Goal: Task Accomplishment & Management: Manage account settings

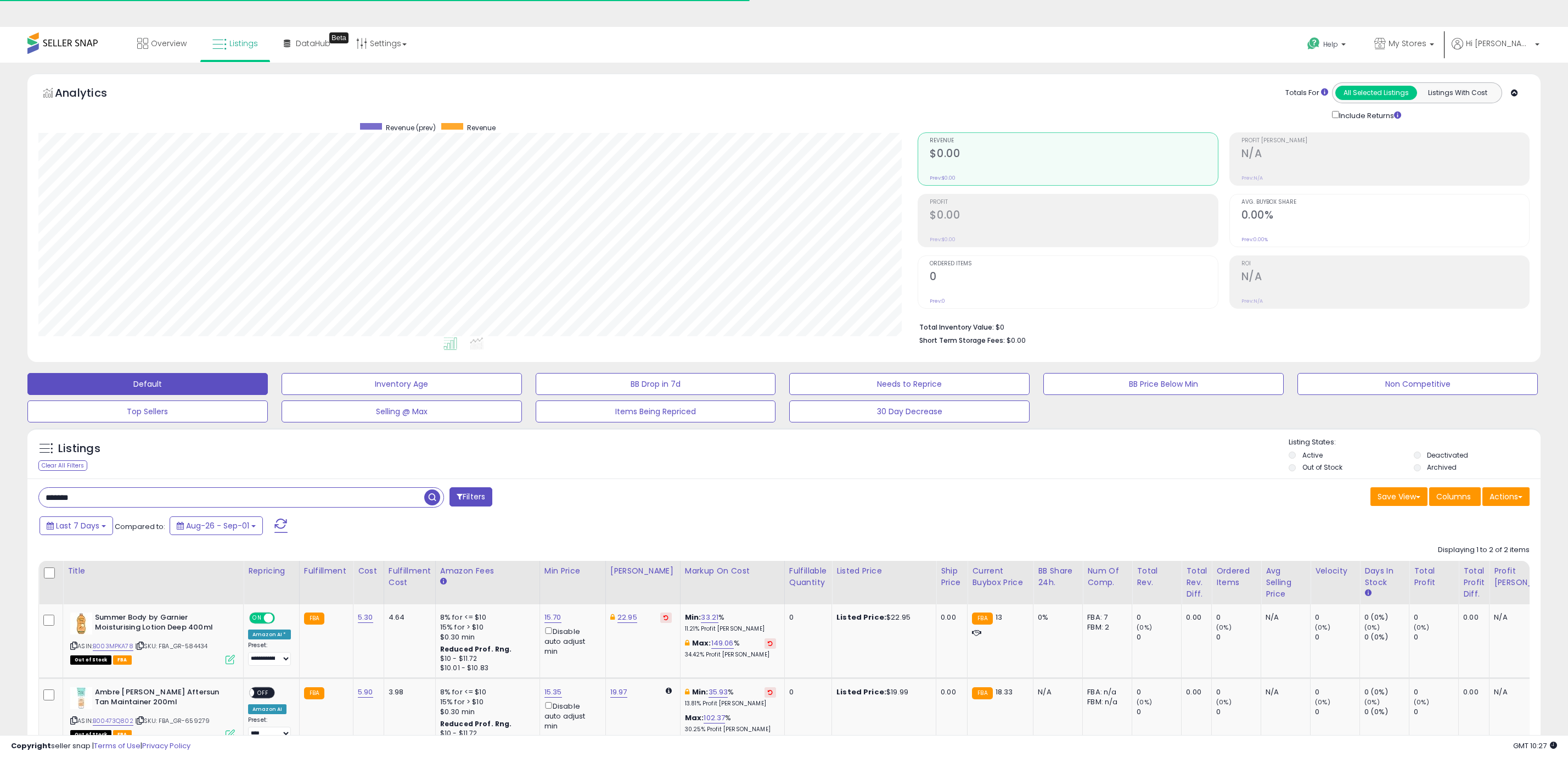
click at [225, 488] on input "*******" at bounding box center [232, 497] width 386 height 19
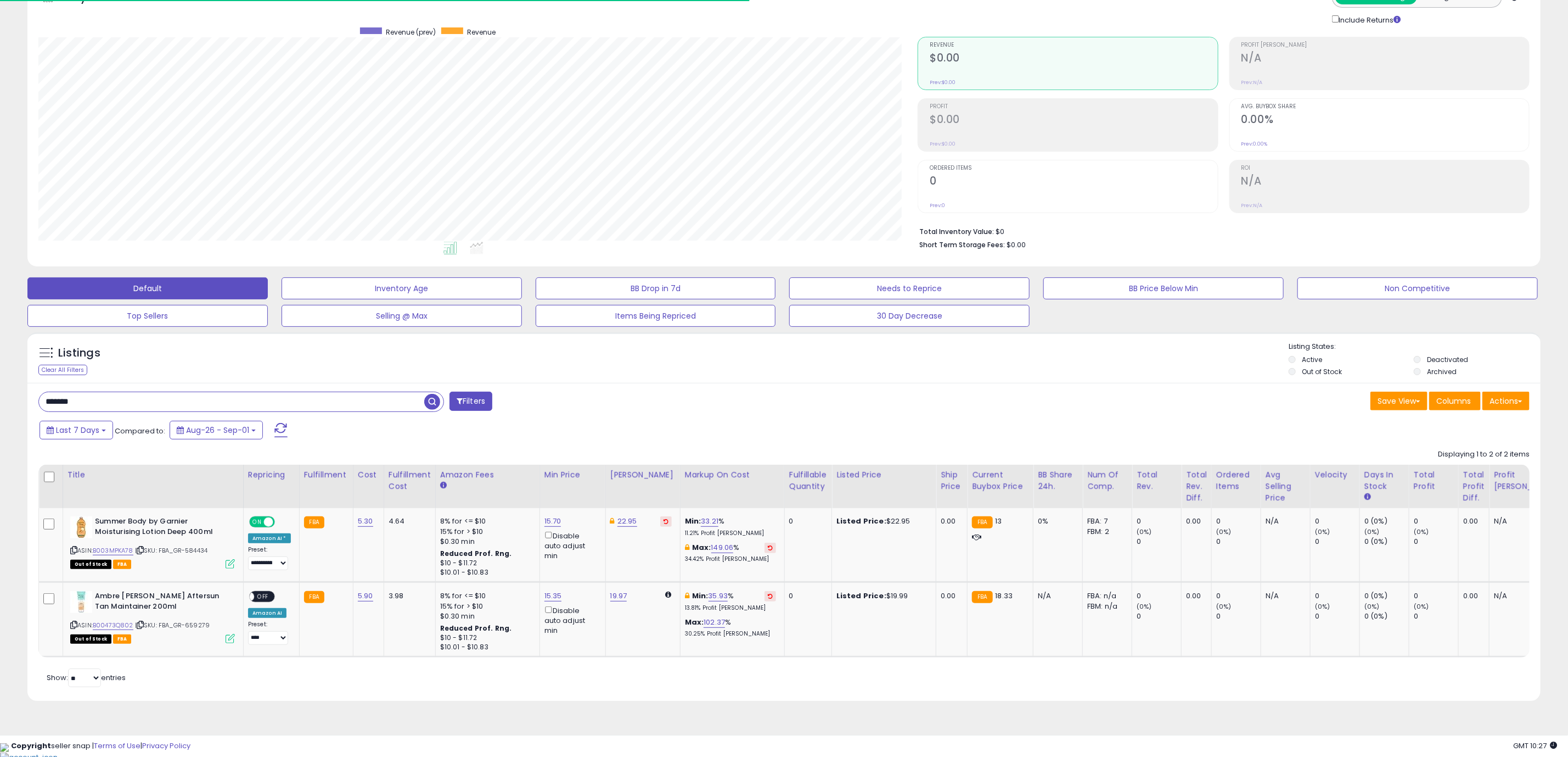
drag, startPoint x: 0, startPoint y: 0, endPoint x: 225, endPoint y: 407, distance: 465.1
click at [225, 407] on input "*******" at bounding box center [232, 401] width 386 height 19
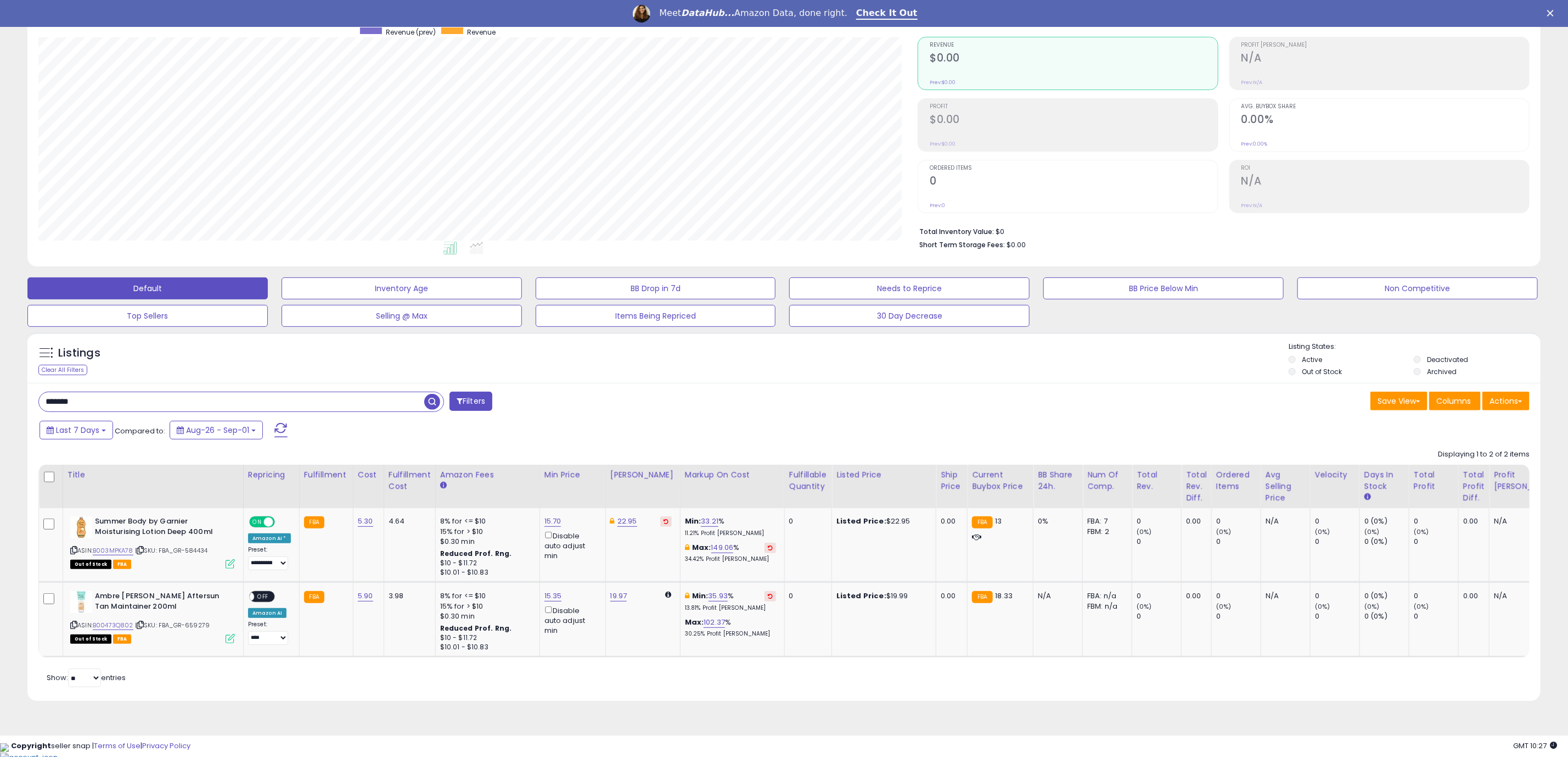
scroll to position [0, 0]
paste input "********"
click at [225, 411] on input "*******" at bounding box center [232, 401] width 386 height 19
type input "**********"
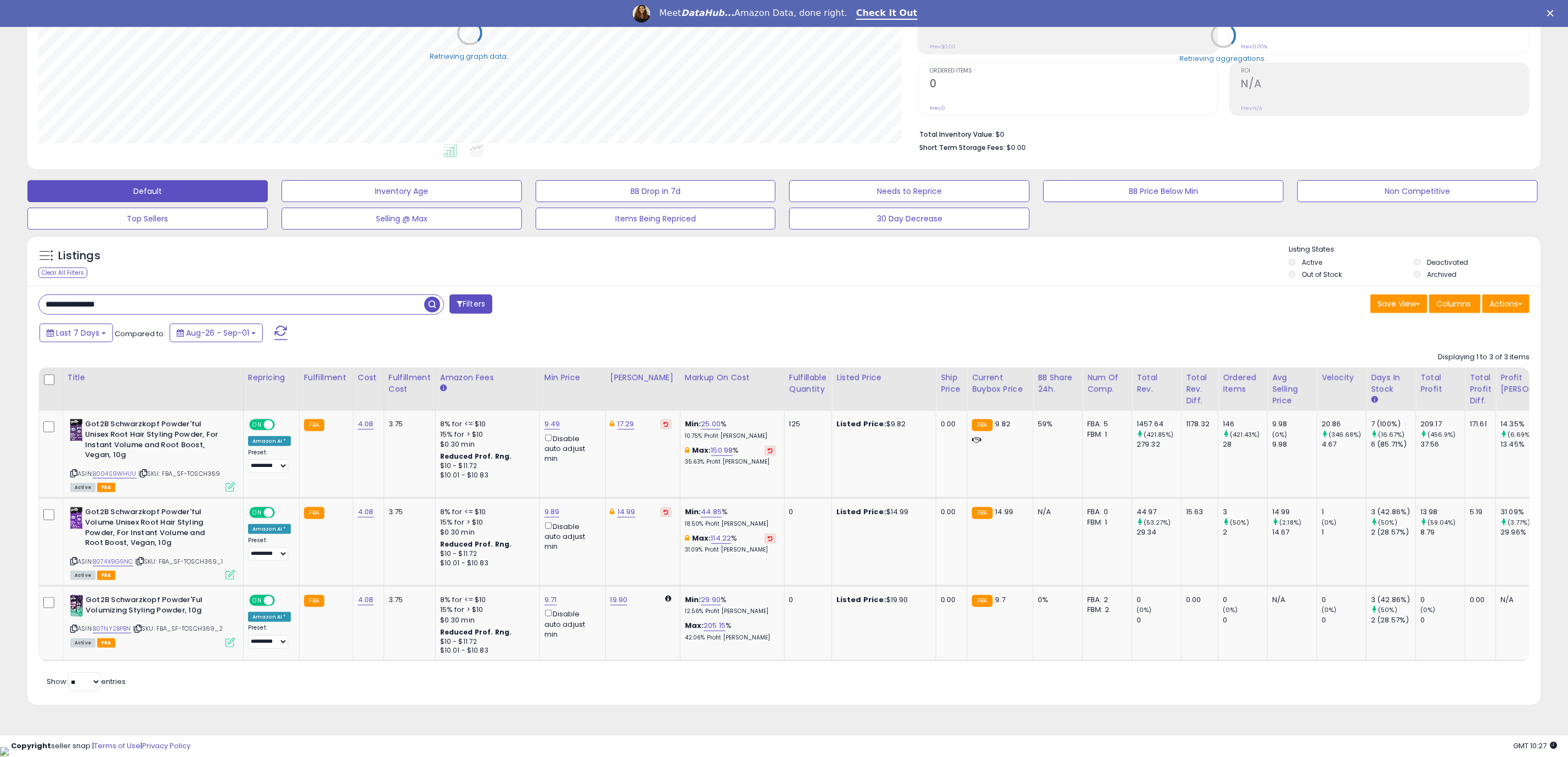
scroll to position [197, 0]
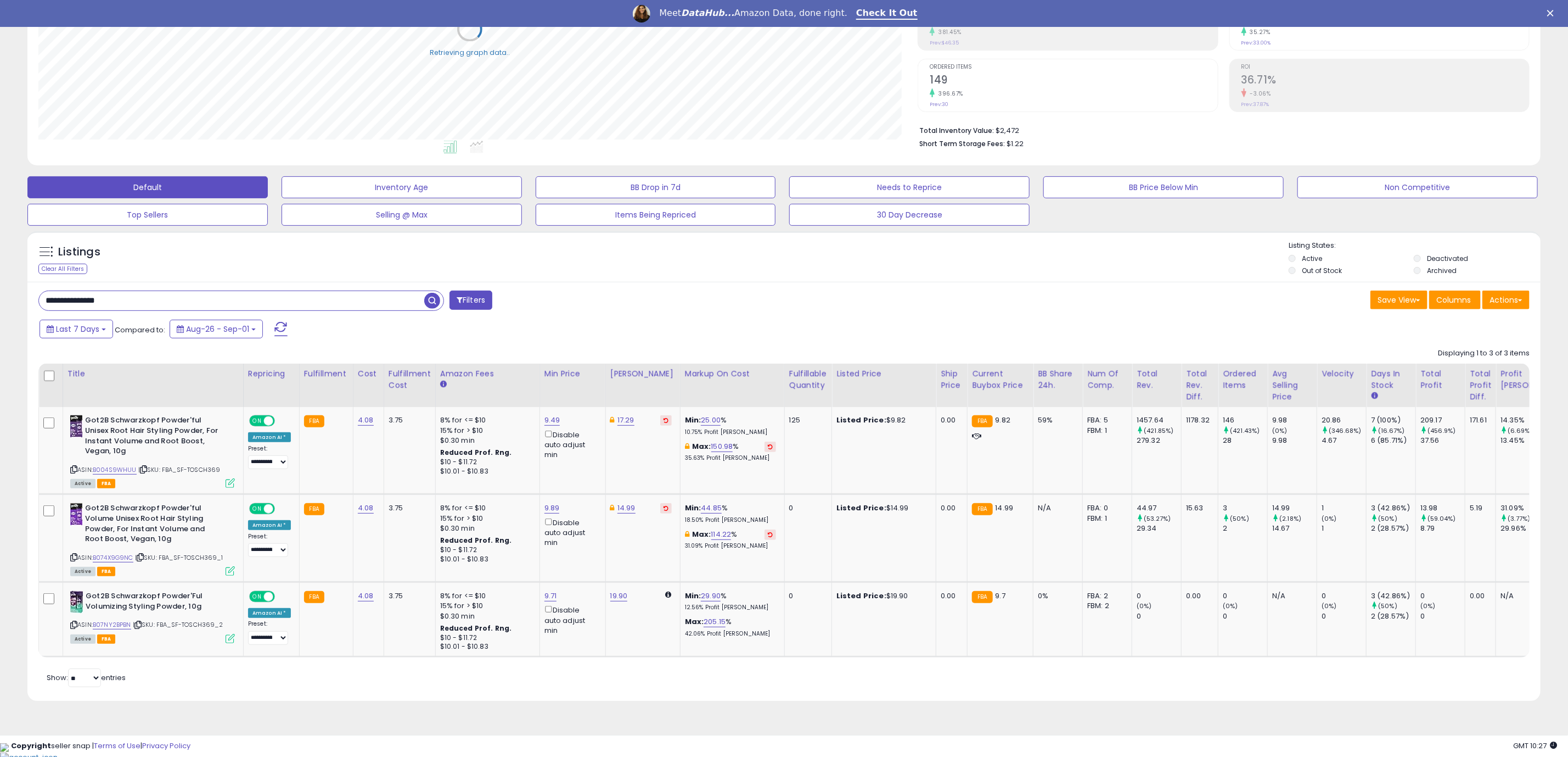
click at [654, 689] on div "Retrieving listings data.. Displaying 1 to 3 of 3 items Title Repricing" at bounding box center [784, 517] width 1491 height 347
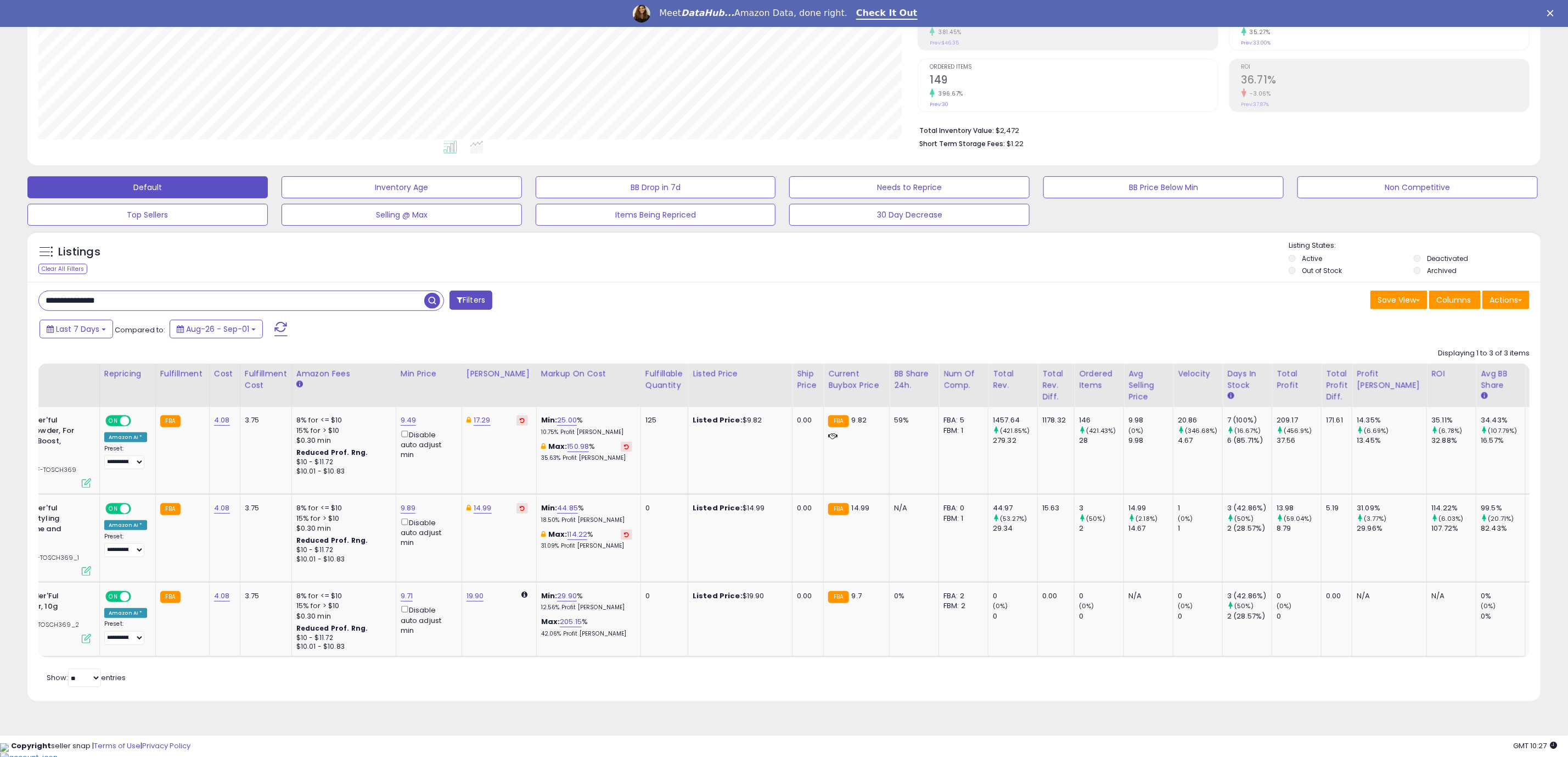
scroll to position [0, 0]
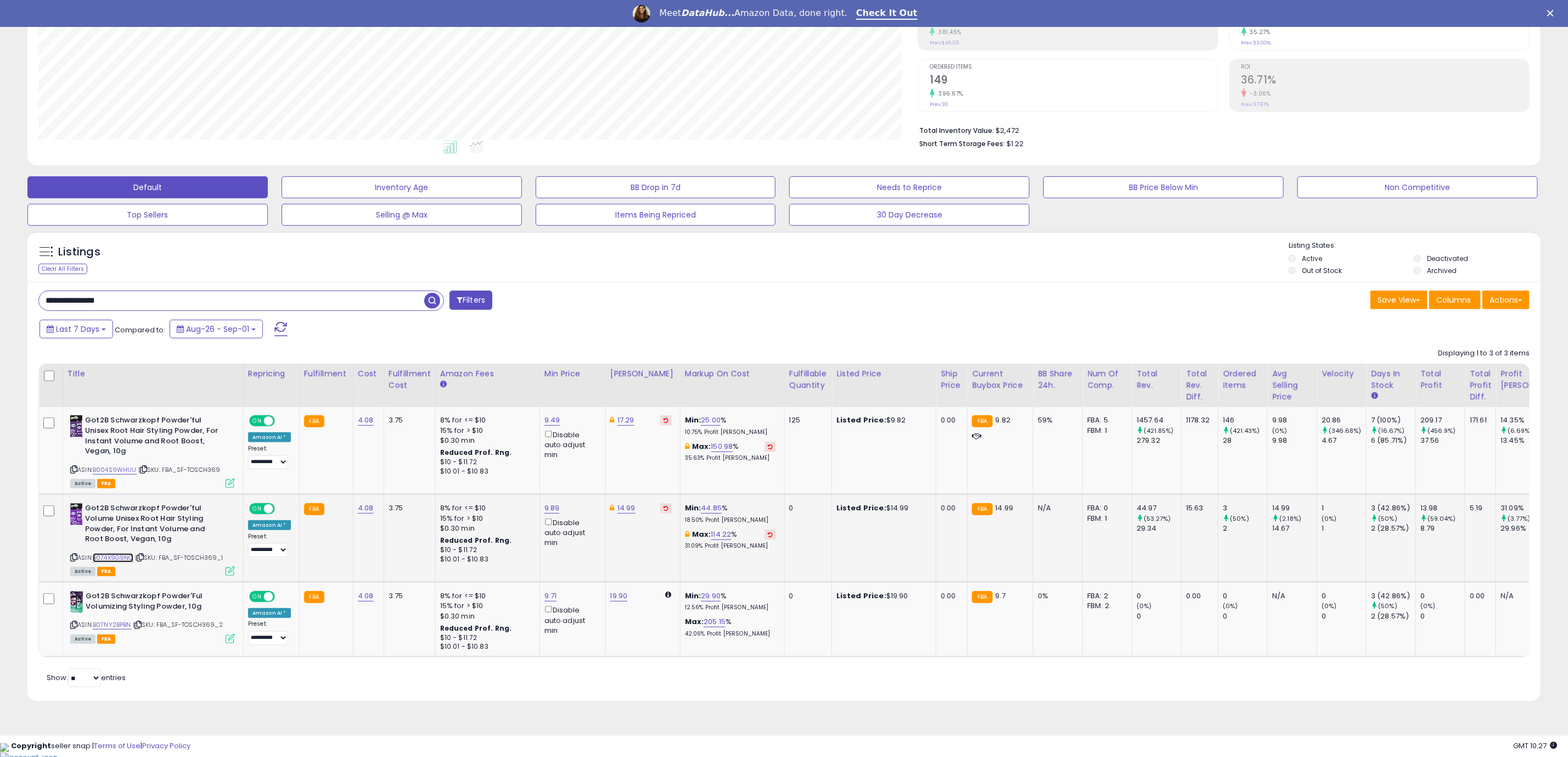
click at [114, 562] on link "B074X9G9NC" at bounding box center [113, 557] width 41 height 9
click at [122, 625] on link "B07NY2BPBN" at bounding box center [111, 624] width 38 height 9
click at [221, 641] on div "Active FBA" at bounding box center [152, 637] width 165 height 8
click at [226, 641] on div "ASIN: B07NY2BPBN | SKU: FBA_SF-TOSCH369_2 Active FBA" at bounding box center [152, 617] width 165 height 51
click at [227, 642] on icon at bounding box center [230, 638] width 9 height 9
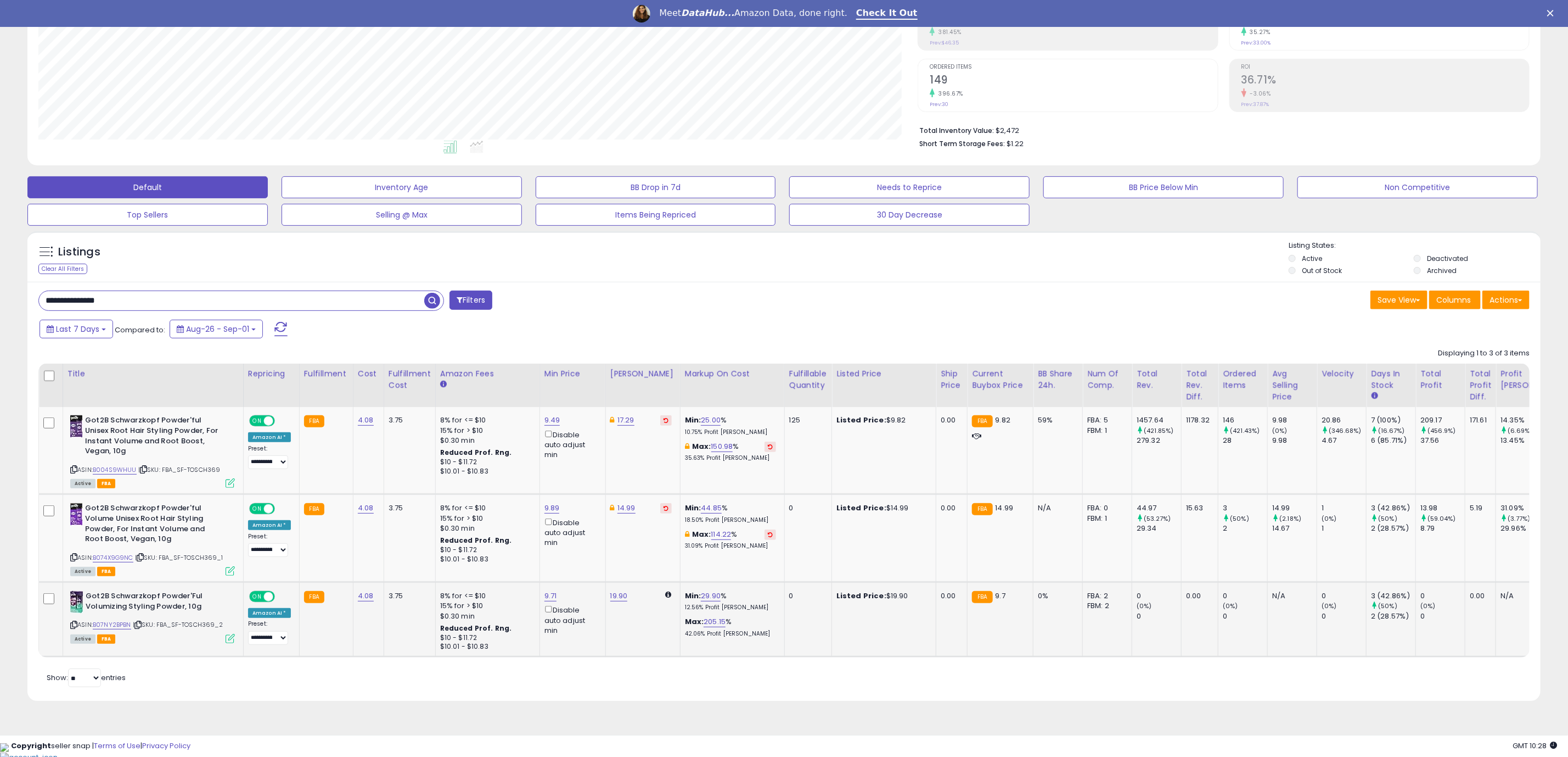
scroll to position [226, 887]
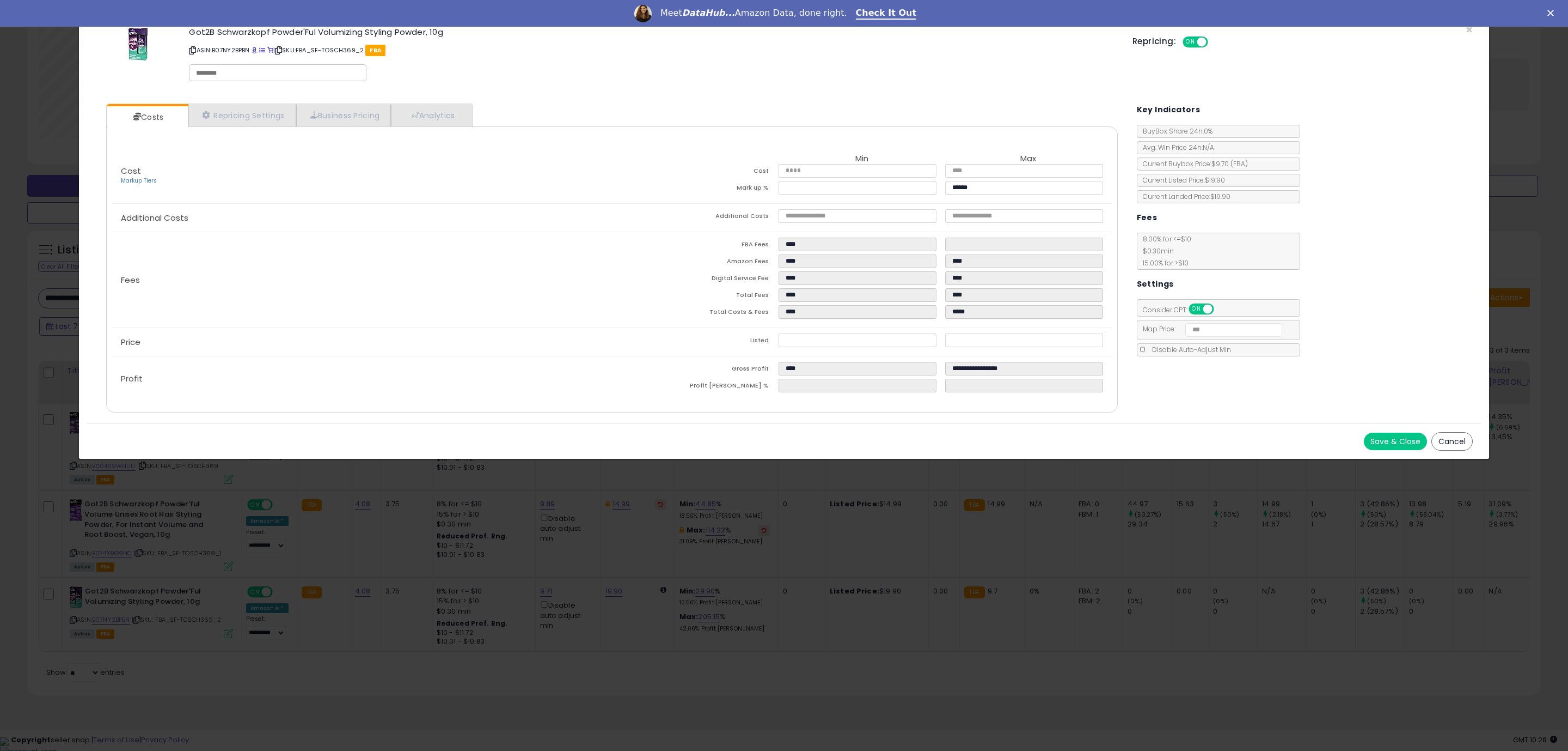
click at [913, 395] on td "*****" at bounding box center [862, 387] width 166 height 17
click at [1401, 448] on button "Save & Close" at bounding box center [1395, 441] width 63 height 18
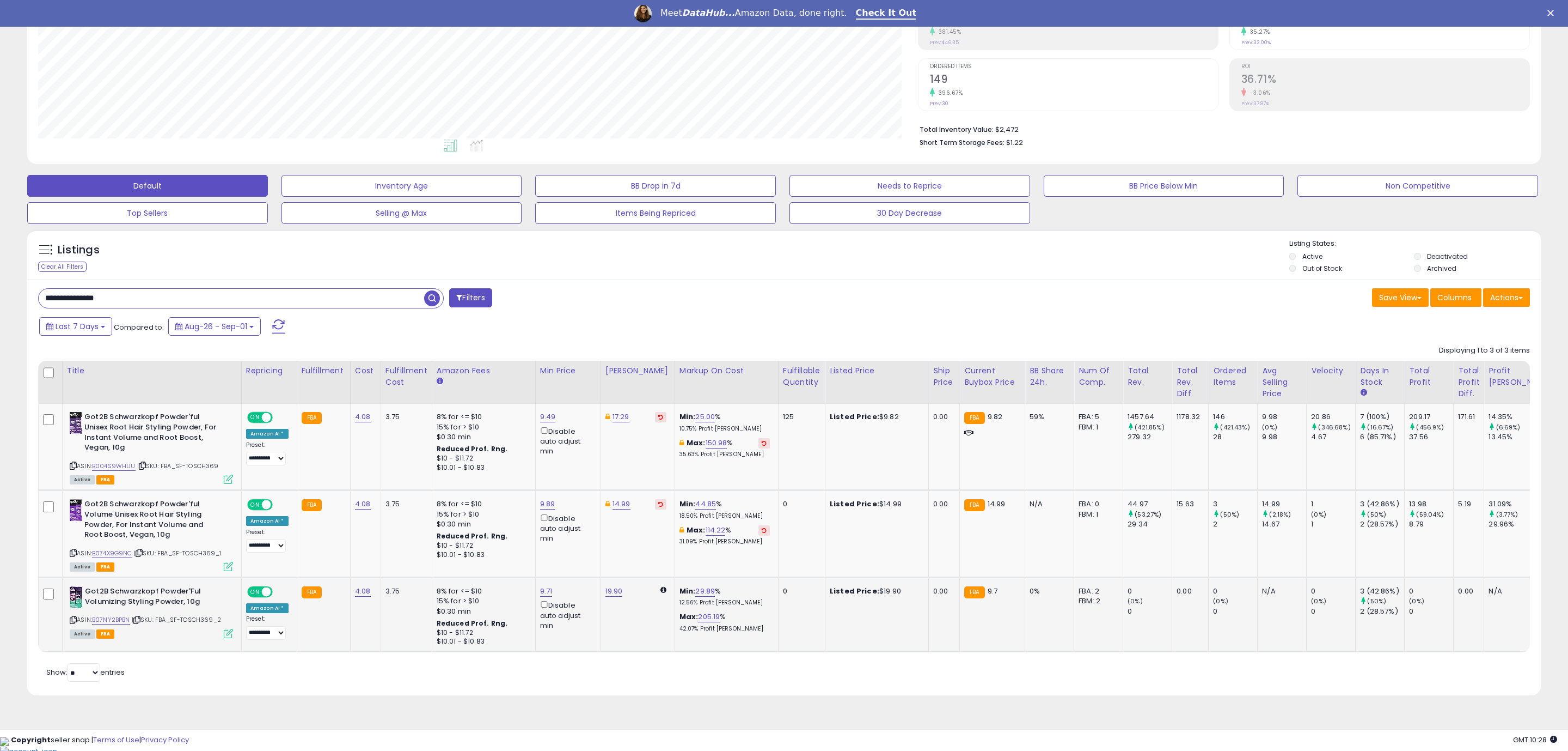
scroll to position [544502, 543492]
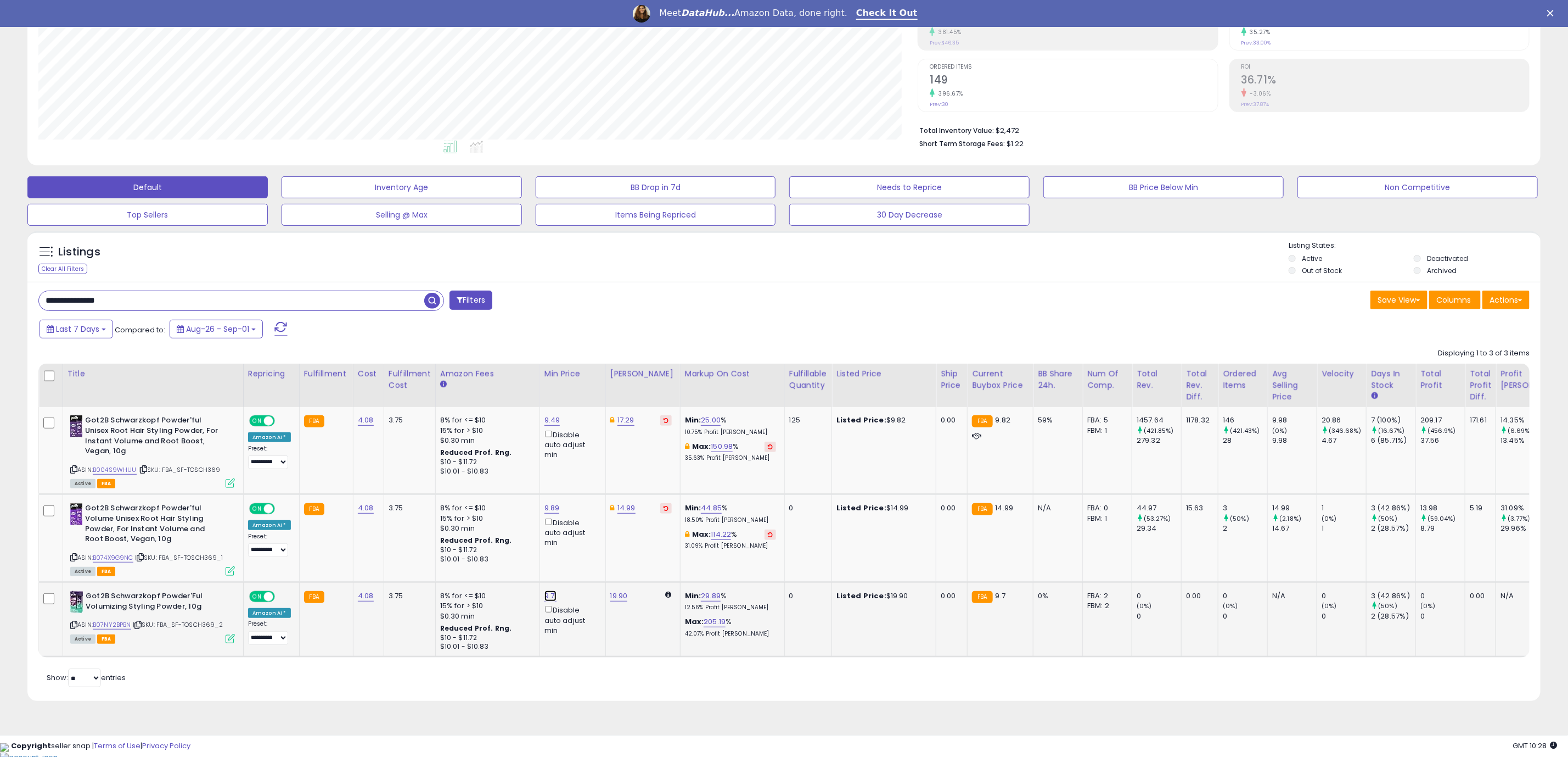
click at [546, 601] on link "9.71" at bounding box center [551, 595] width 13 height 11
type input "****"
click button "submit" at bounding box center [575, 556] width 19 height 16
click at [545, 615] on div "Disable auto adjust min" at bounding box center [571, 618] width 53 height 32
click at [545, 605] on div "9.49 Disable auto adjust min" at bounding box center [571, 613] width 53 height 44
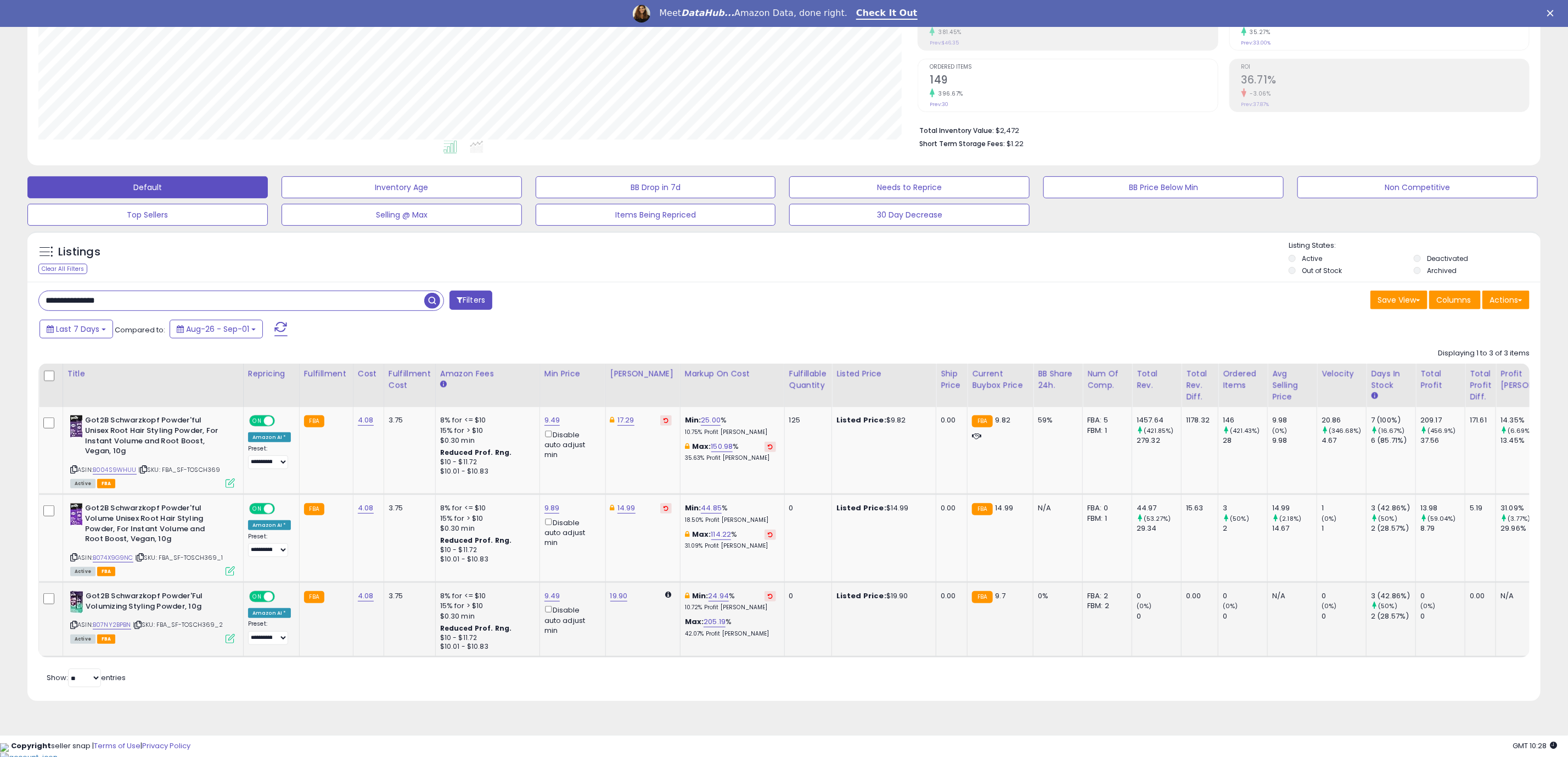
click at [539, 612] on td "9.49 Disable auto adjust min" at bounding box center [572, 618] width 66 height 74
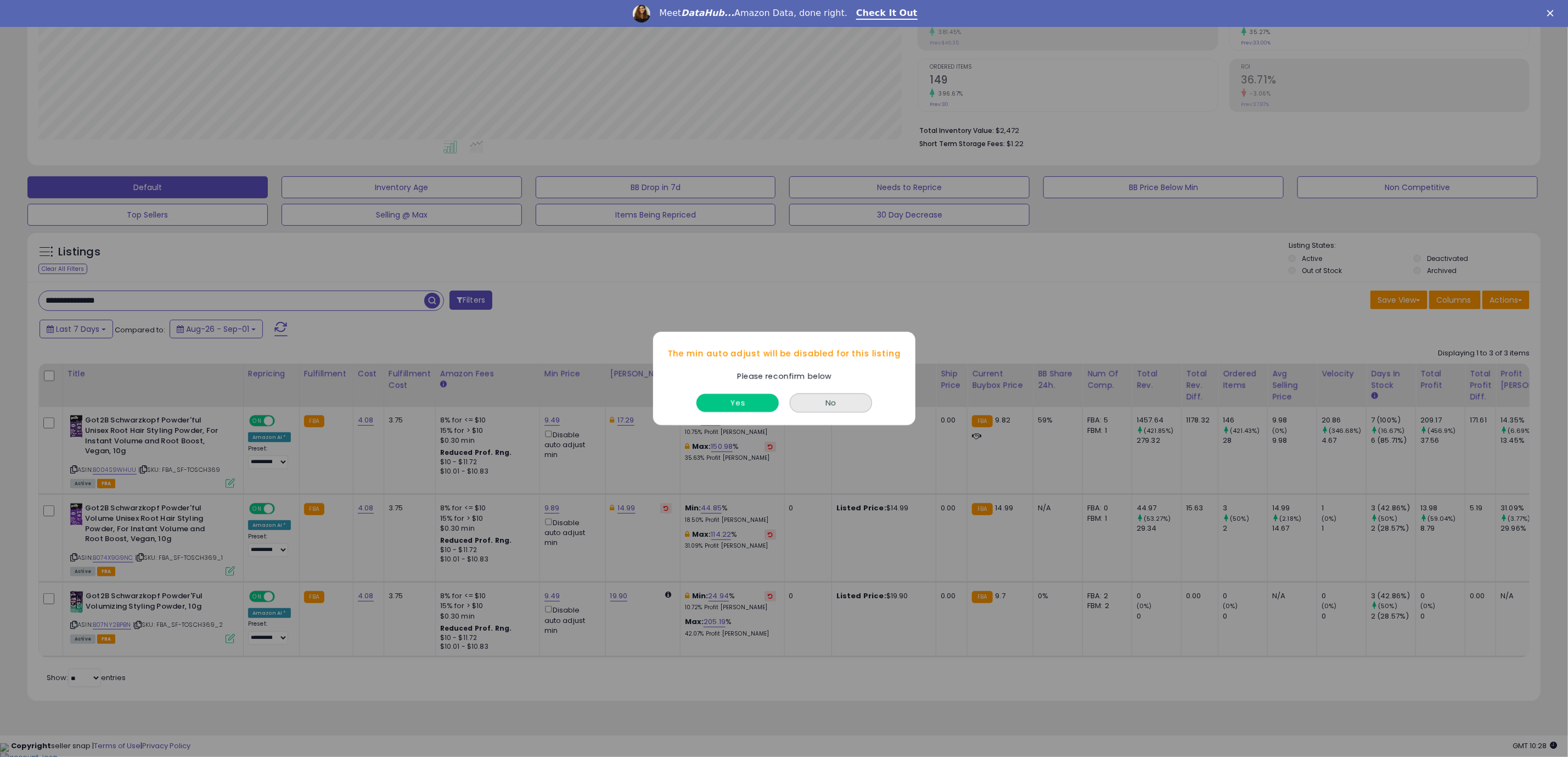
click at [728, 411] on button "Yes" at bounding box center [738, 402] width 82 height 18
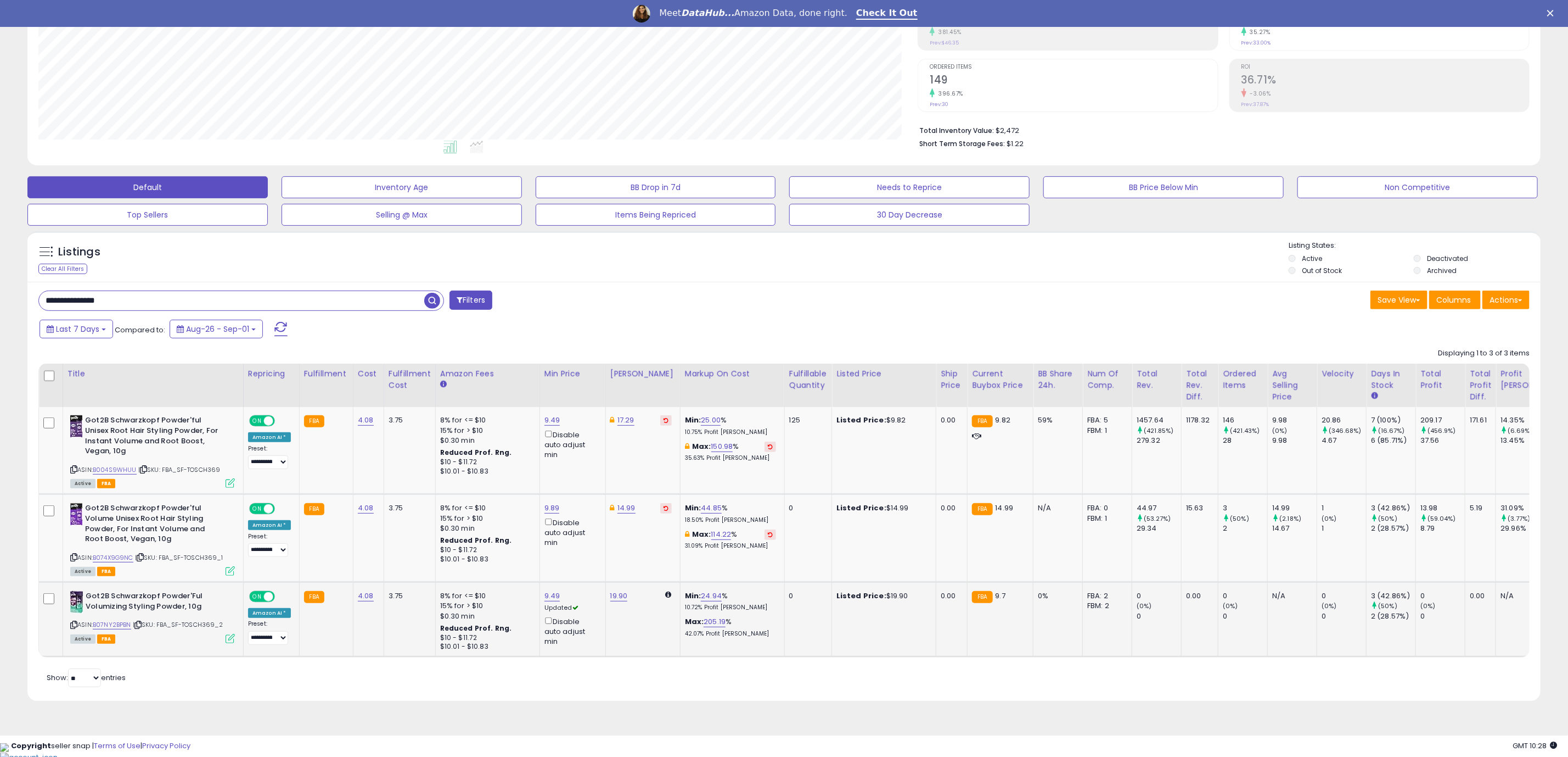
click at [234, 636] on icon at bounding box center [230, 638] width 9 height 9
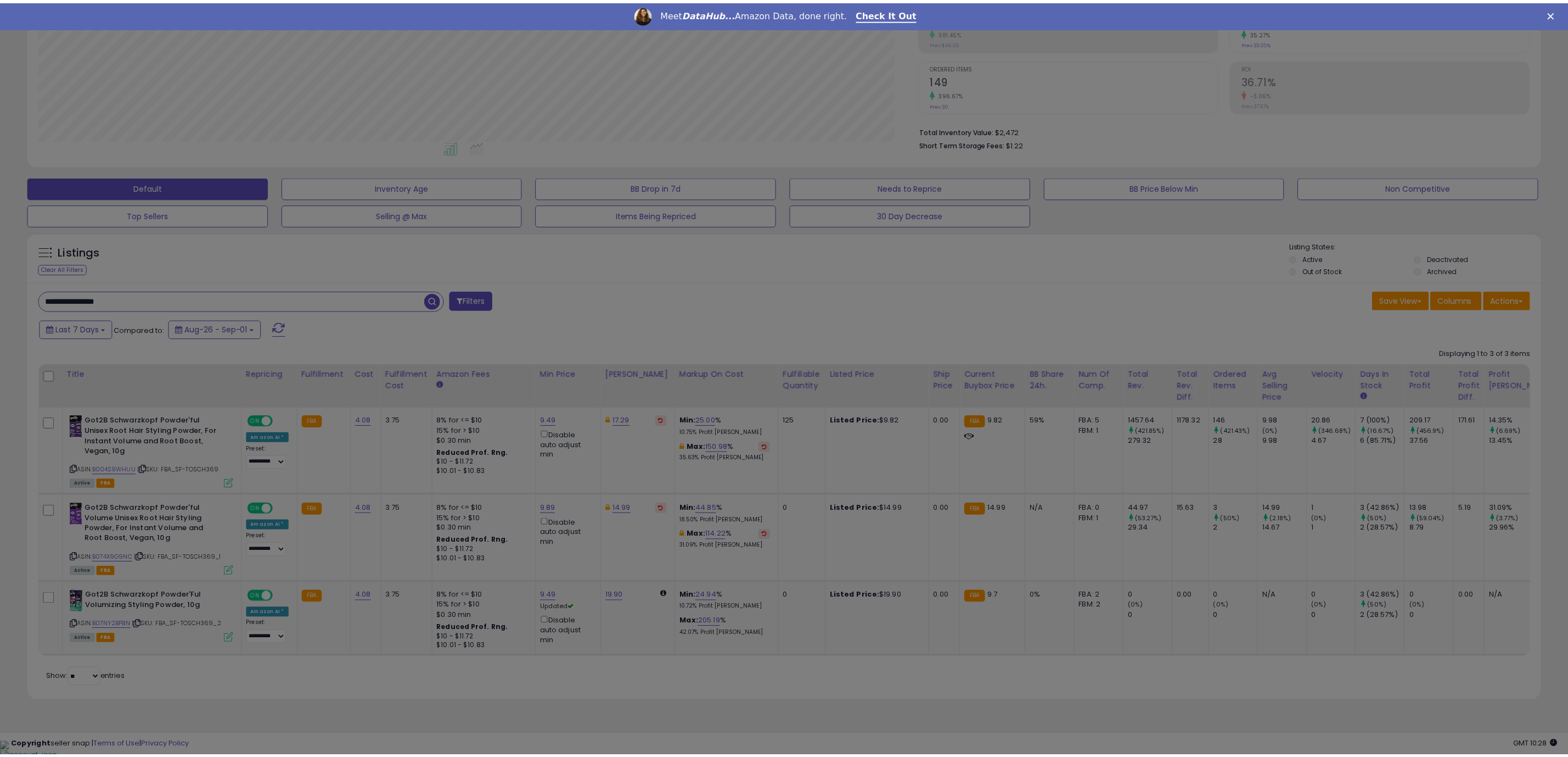
scroll to position [226, 887]
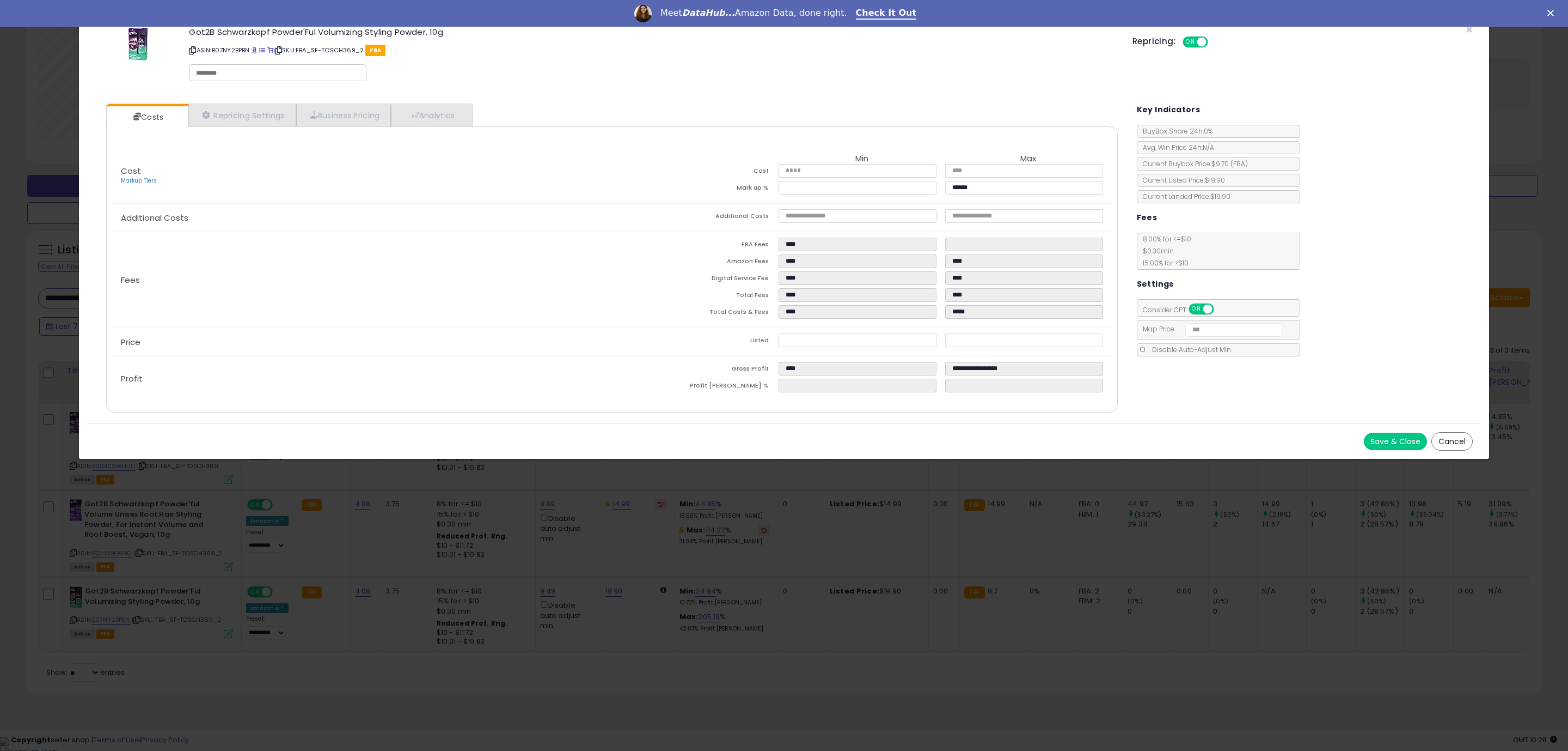
click at [1419, 451] on div "Save & Close Cancel" at bounding box center [784, 441] width 1393 height 36
click at [1406, 448] on button "Save & Close" at bounding box center [1395, 441] width 63 height 18
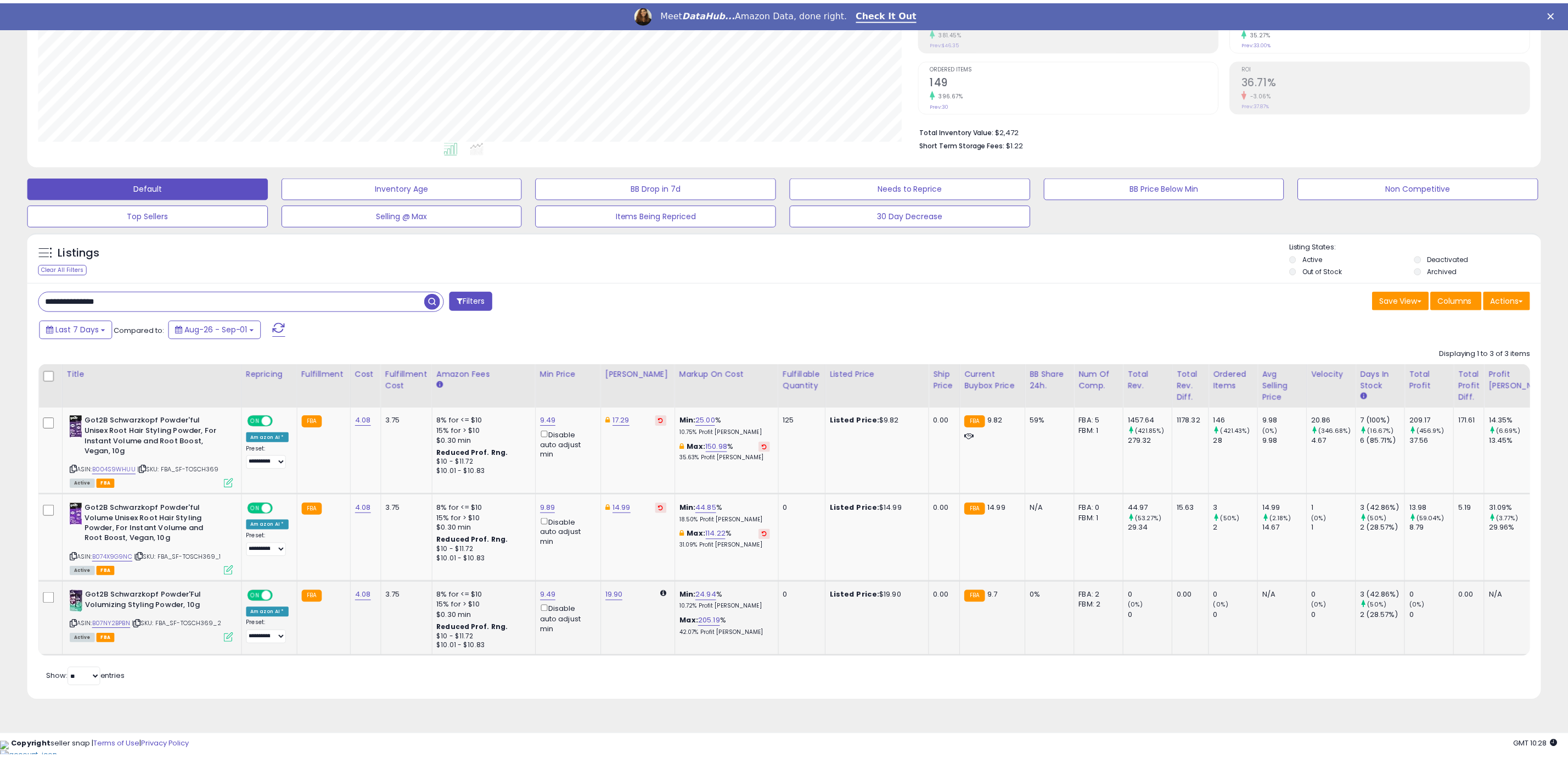
scroll to position [548852, 547937]
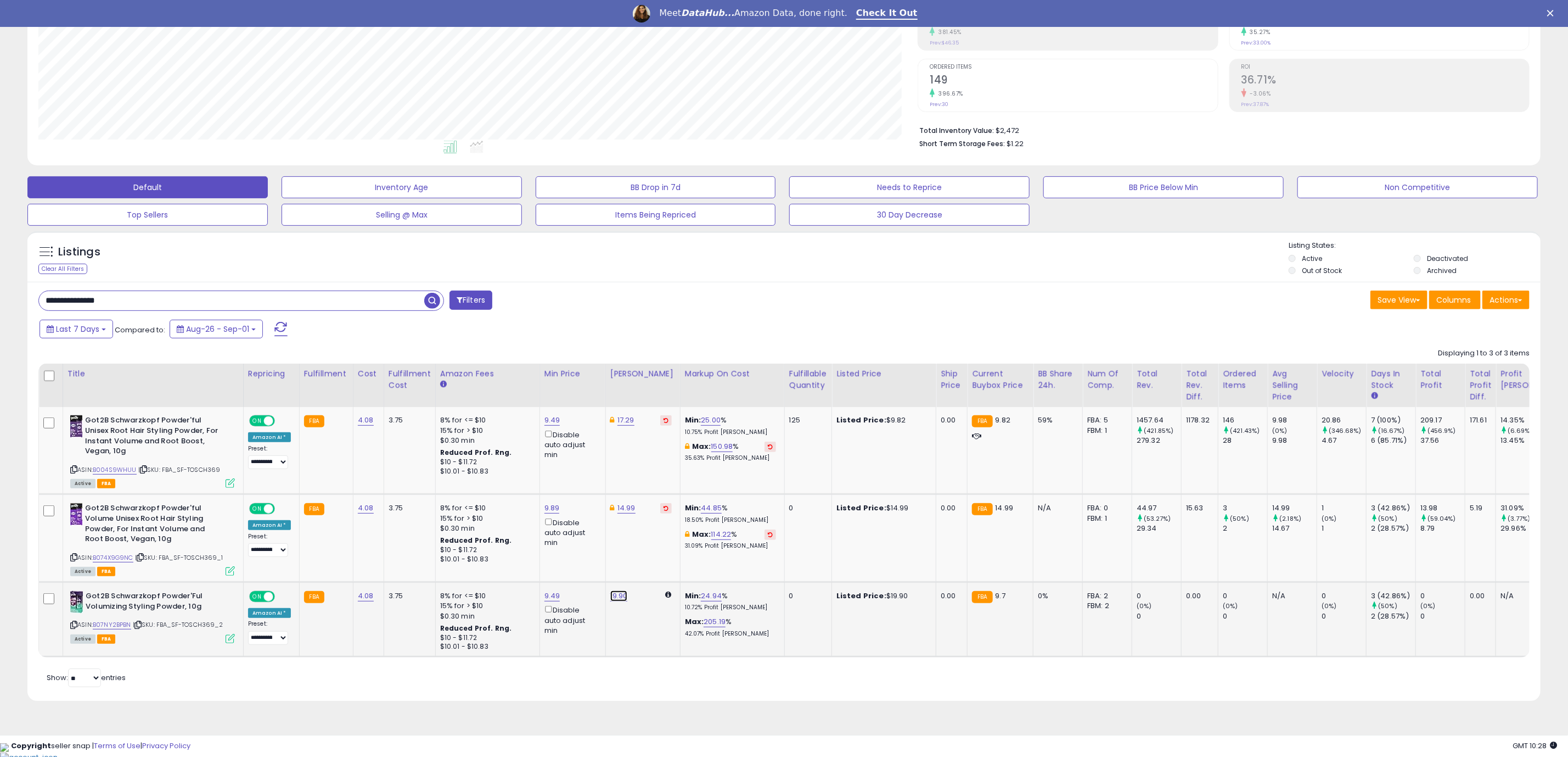
click at [614, 599] on link "19.90" at bounding box center [619, 595] width 18 height 11
drag, startPoint x: 581, startPoint y: 565, endPoint x: 522, endPoint y: 565, distance: 59.0
click at [525, 566] on div "***** This will override store markup" at bounding box center [604, 563] width 158 height 40
type input "*****"
click at [646, 559] on icon "submit" at bounding box center [643, 556] width 7 height 7
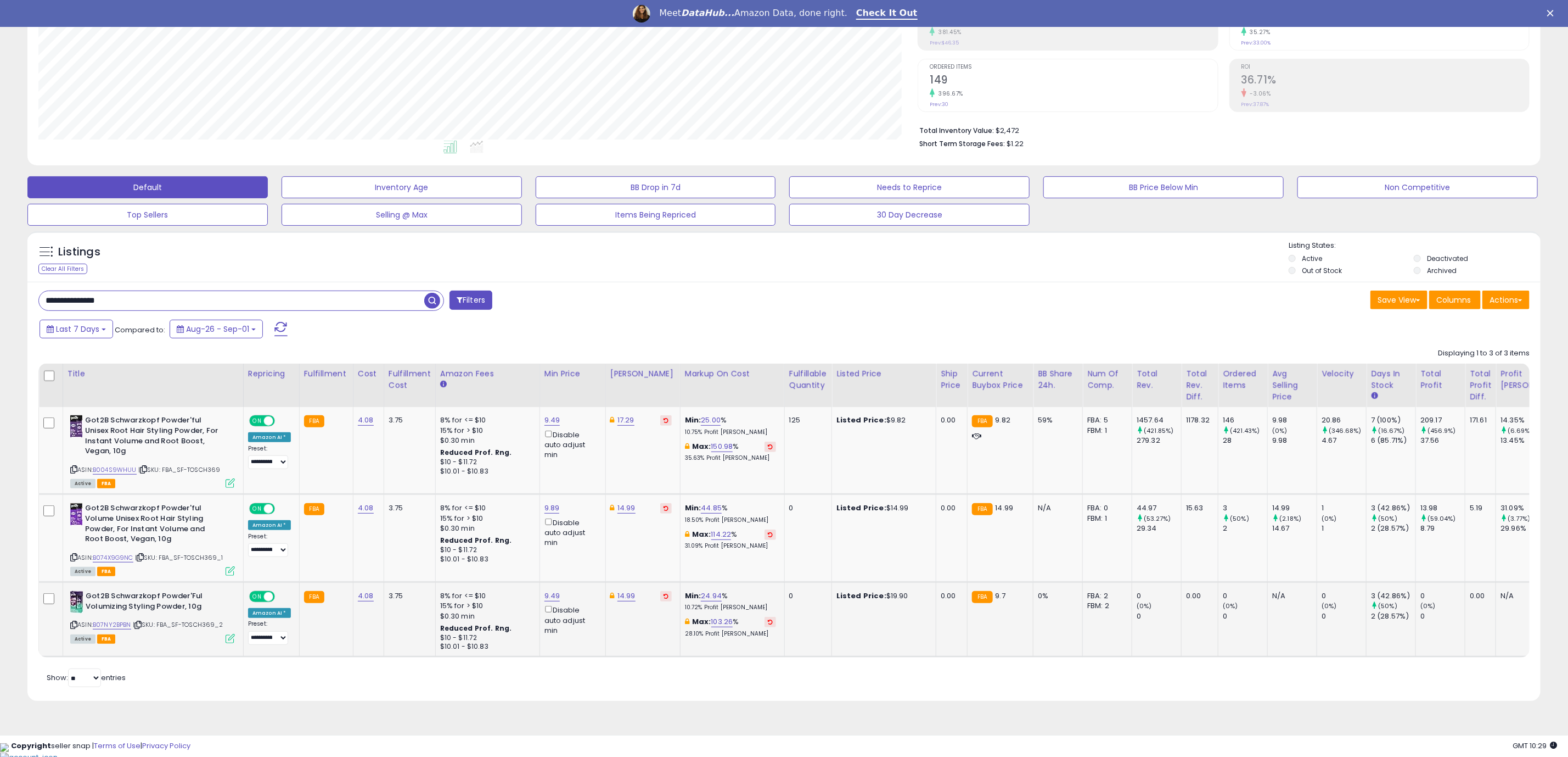
click at [684, 689] on div "Retrieving listings data.. Displaying 1 to 3 of 3 items Title Repricing" at bounding box center [784, 517] width 1491 height 347
drag, startPoint x: 735, startPoint y: 710, endPoint x: 743, endPoint y: 719, distance: 12.0
click at [743, 714] on div "Listings Clear All Filters" at bounding box center [783, 470] width 1530 height 488
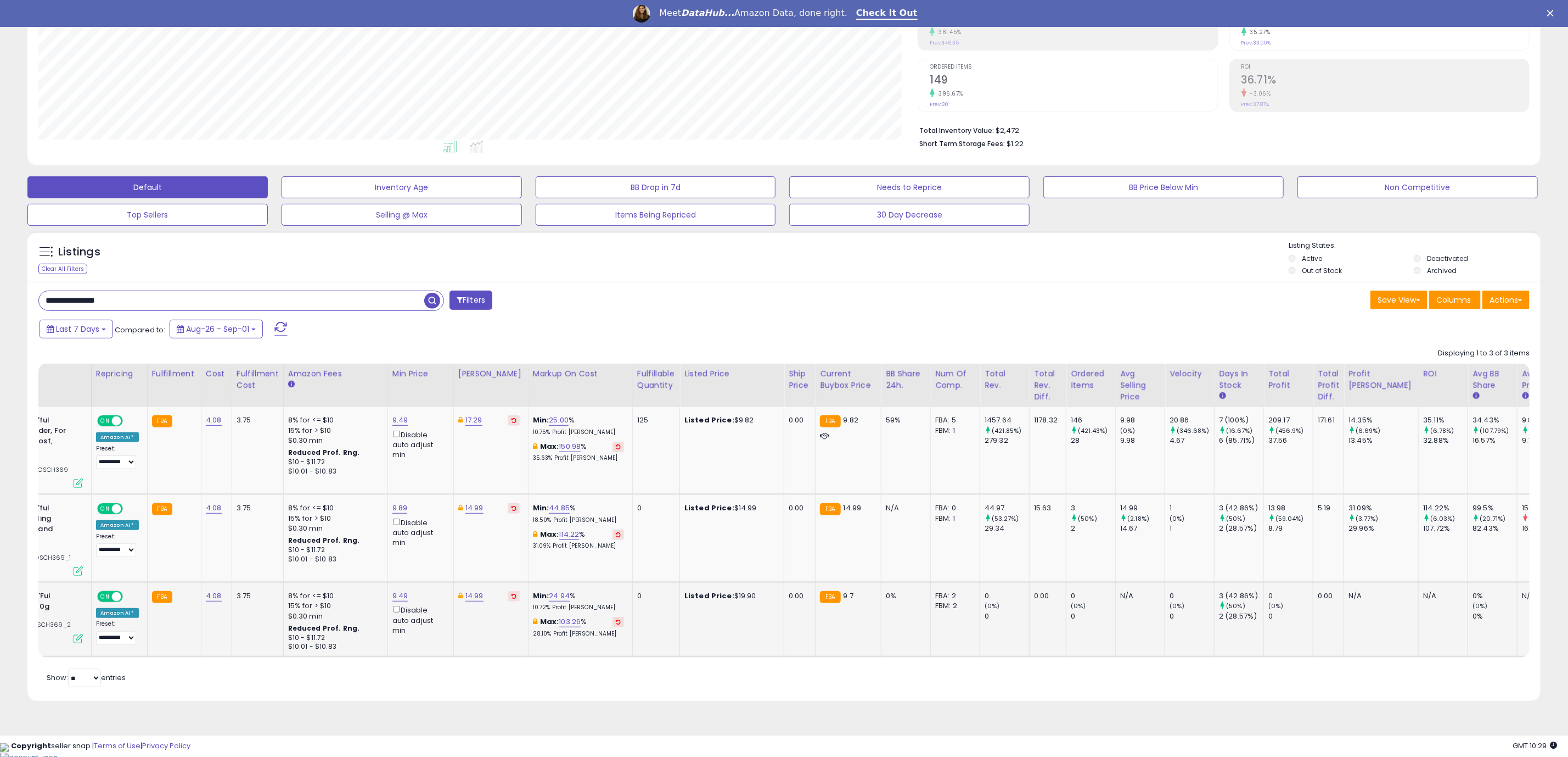
click at [834, 689] on div "Retrieving listings data.. Displaying 1 to 3 of 3 items Title Repricing" at bounding box center [784, 517] width 1491 height 347
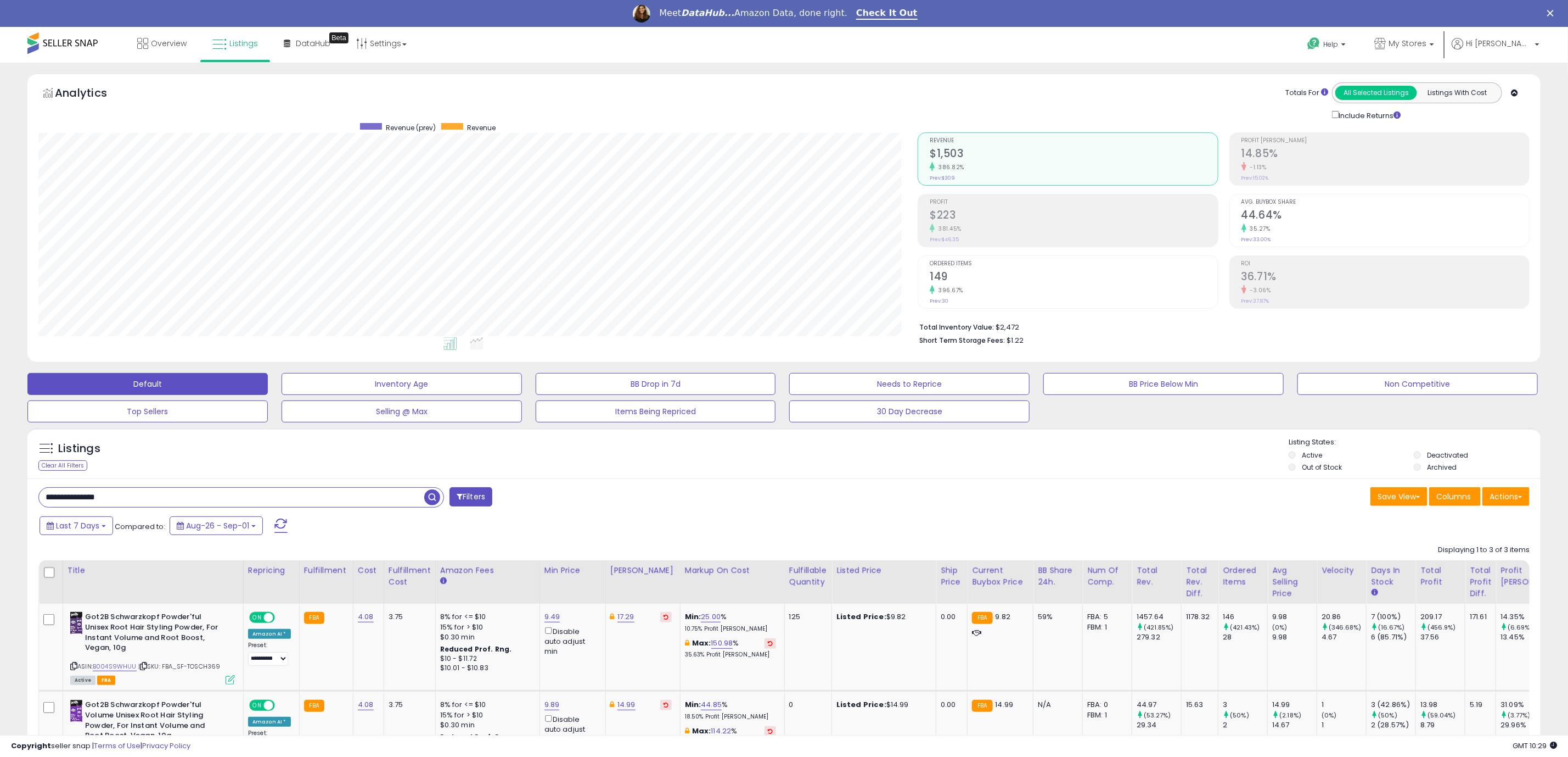
scroll to position [197, 0]
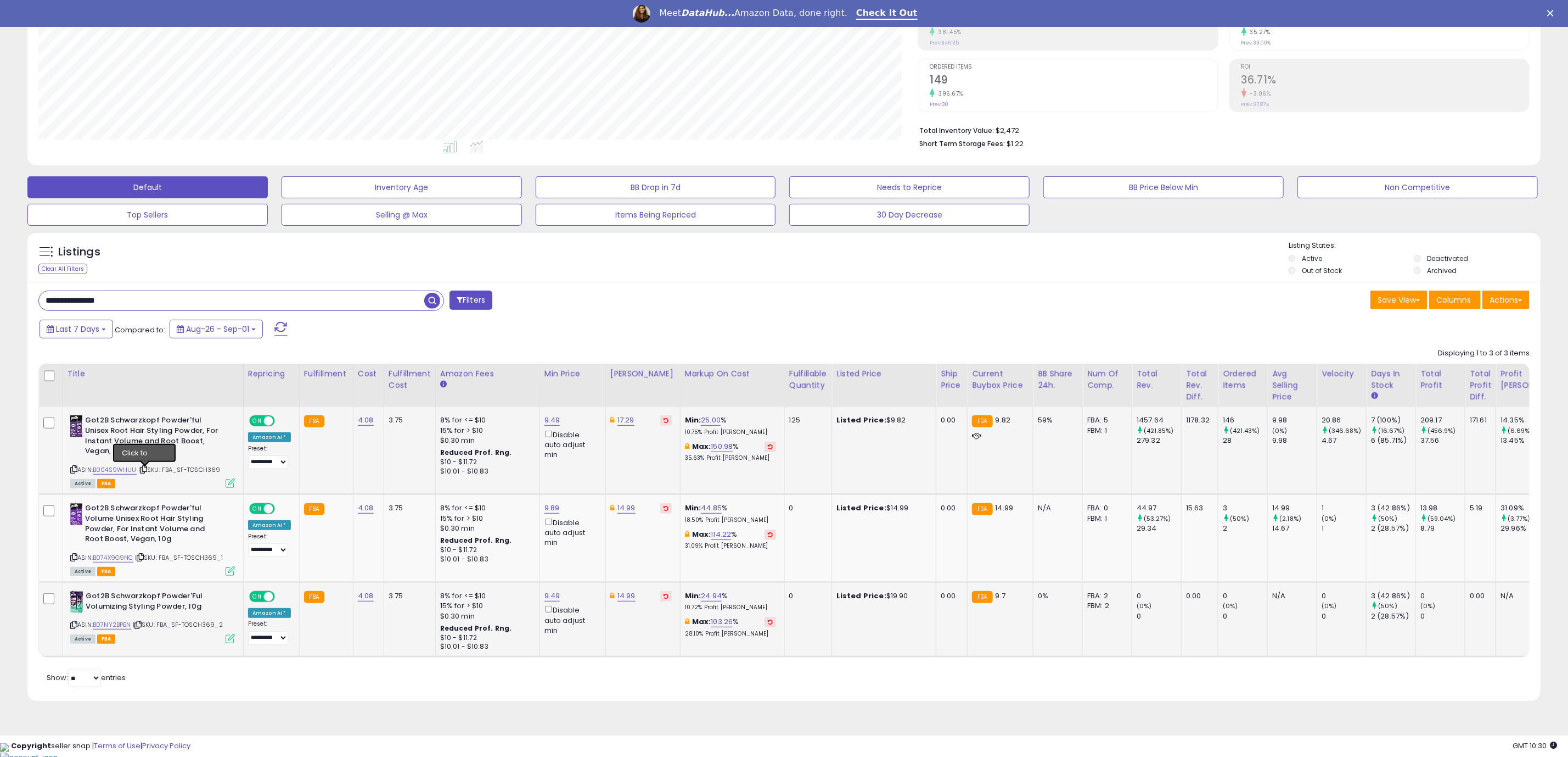
click at [144, 470] on icon at bounding box center [144, 469] width 7 height 6
click at [185, 306] on input "**********" at bounding box center [232, 300] width 386 height 19
type input "****"
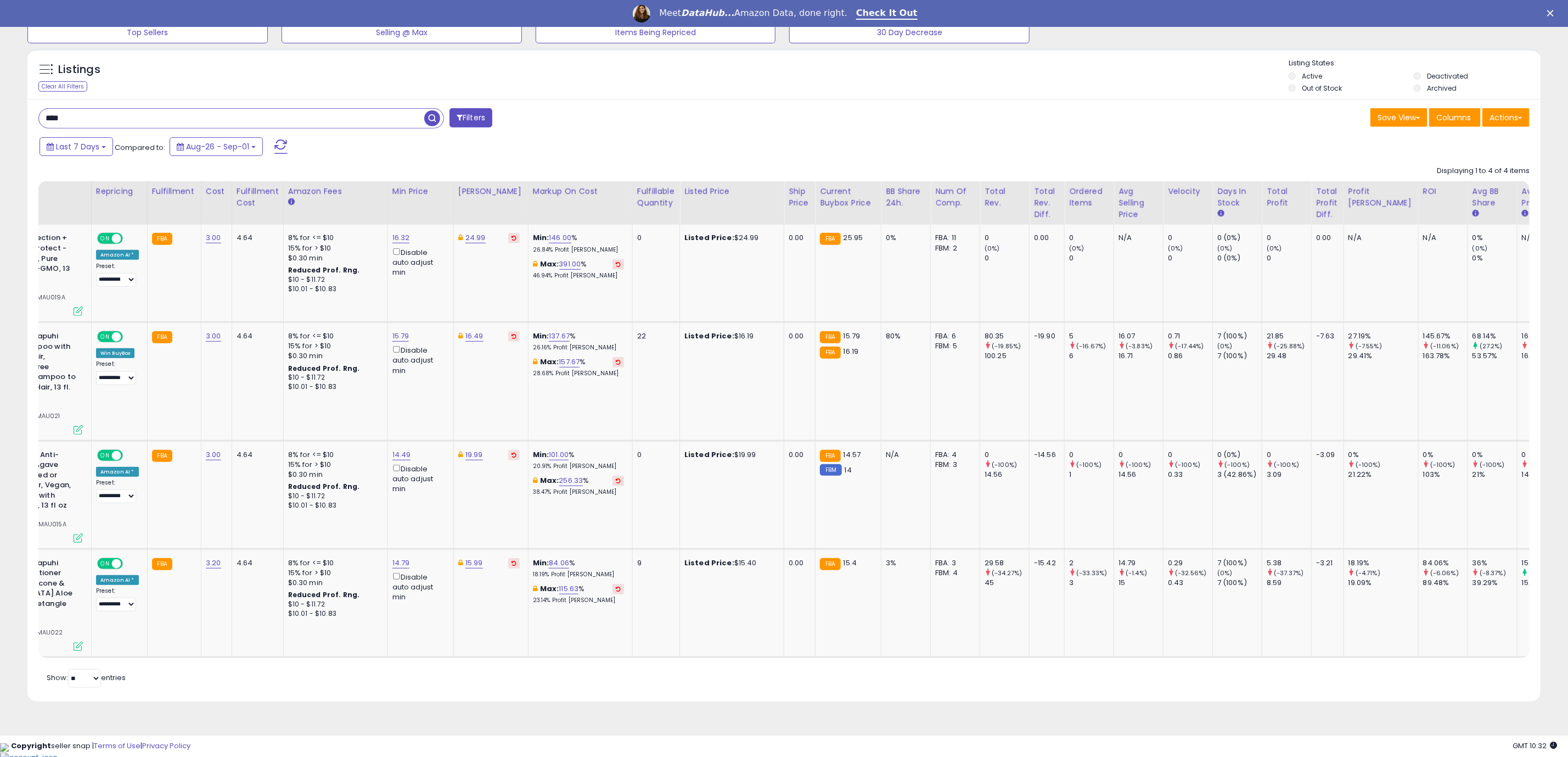
scroll to position [0, 152]
drag, startPoint x: 1014, startPoint y: 659, endPoint x: 942, endPoint y: 661, distance: 72.0
click at [942, 657] on div "Title Repricing Fulfillment Cost ROI %" at bounding box center [784, 419] width 1491 height 476
click at [964, 690] on div "Retrieving listings data.. Displaying 1 to 4 of 4 items Title Repricing" at bounding box center [784, 424] width 1491 height 529
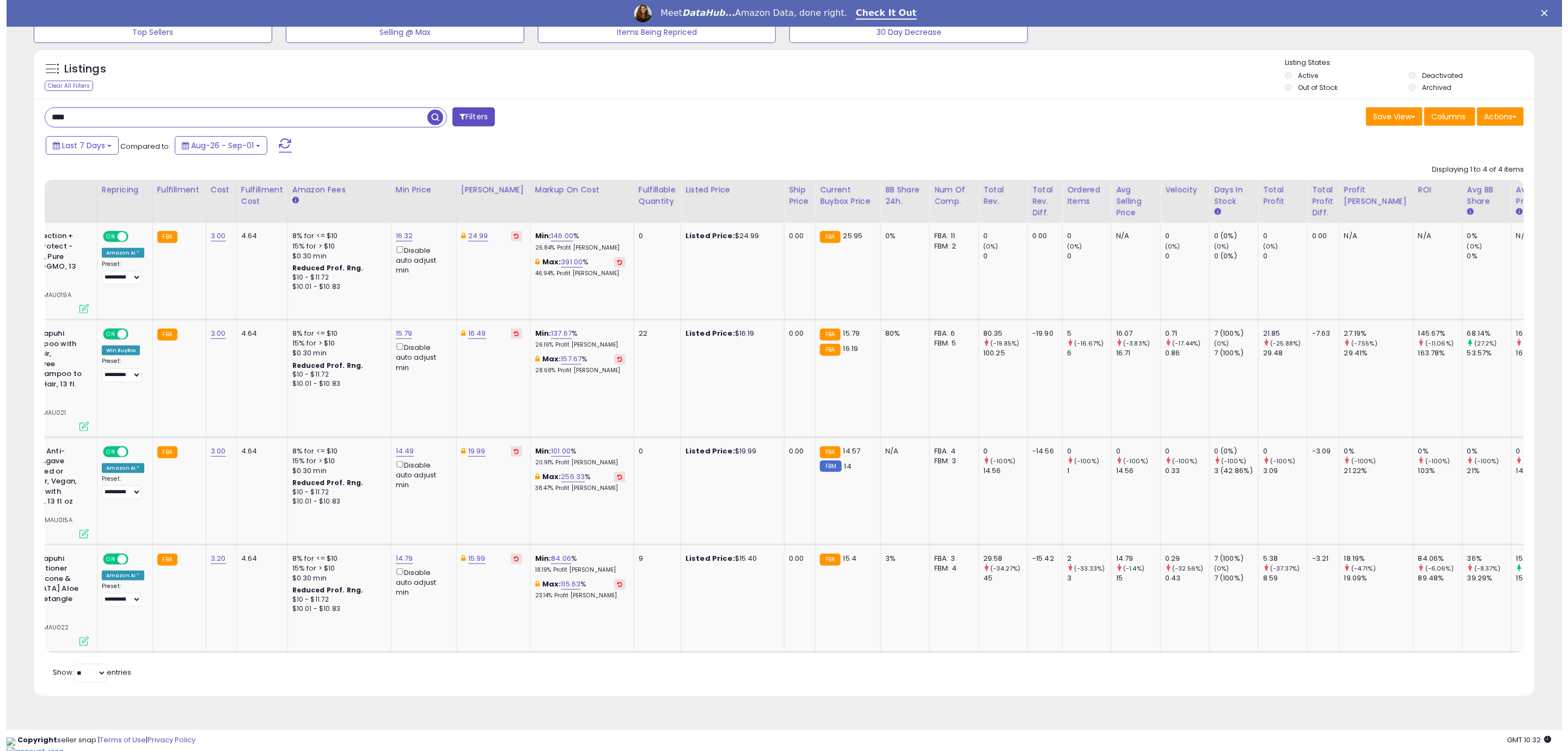
scroll to position [0, 0]
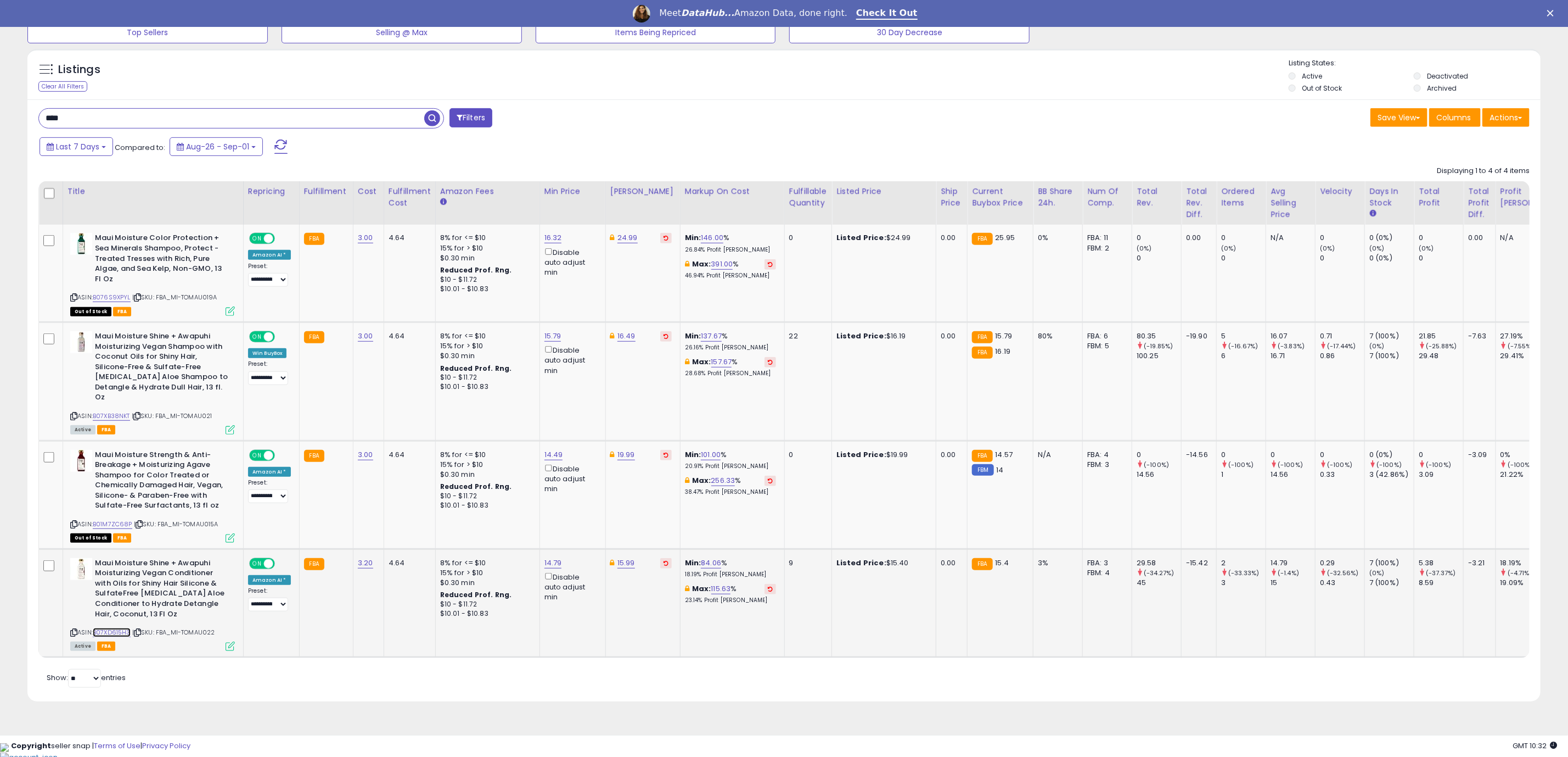
click at [110, 630] on link "B07XD615H3" at bounding box center [111, 632] width 38 height 9
click at [233, 651] on icon at bounding box center [230, 646] width 9 height 9
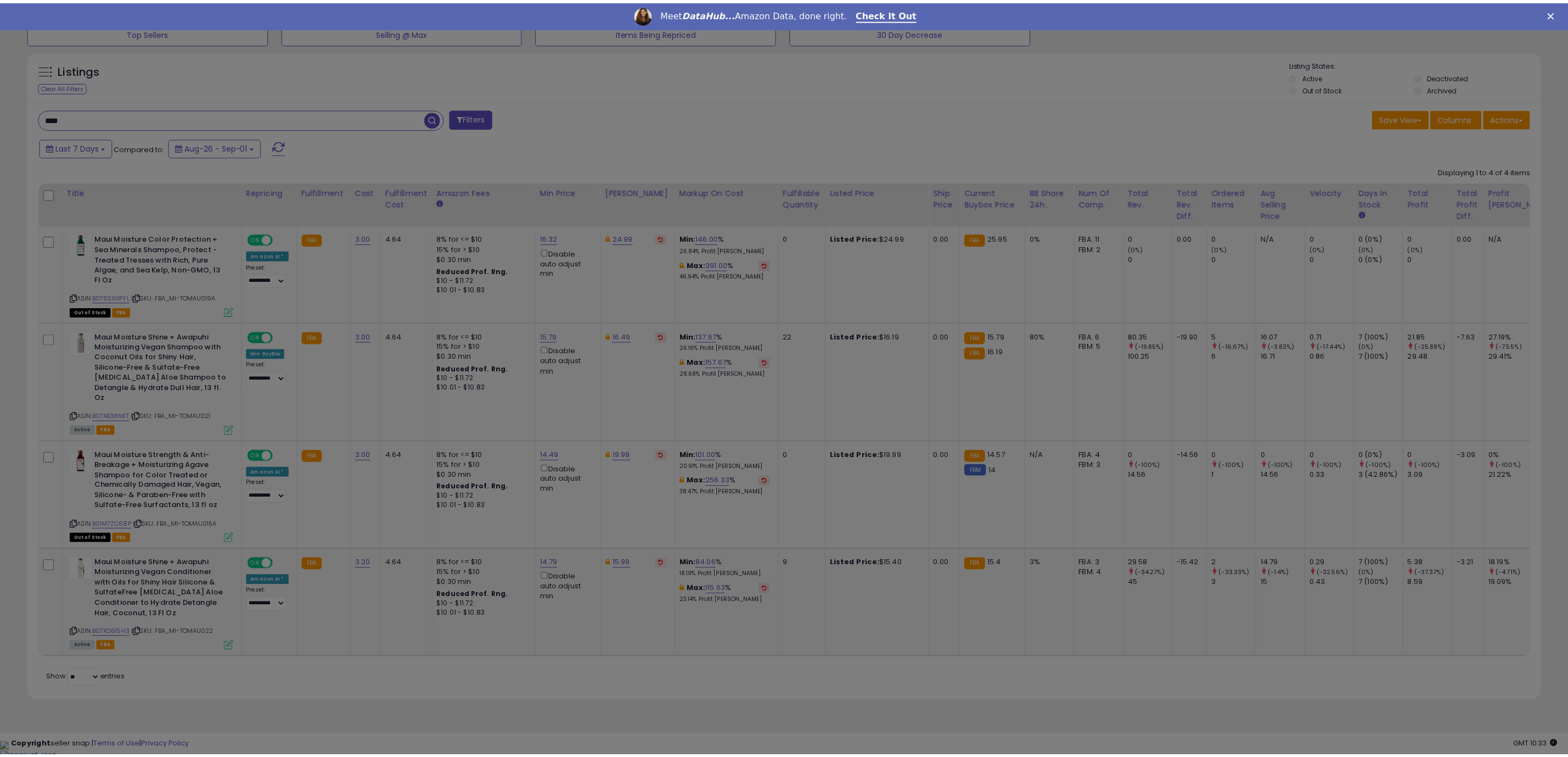
scroll to position [226, 887]
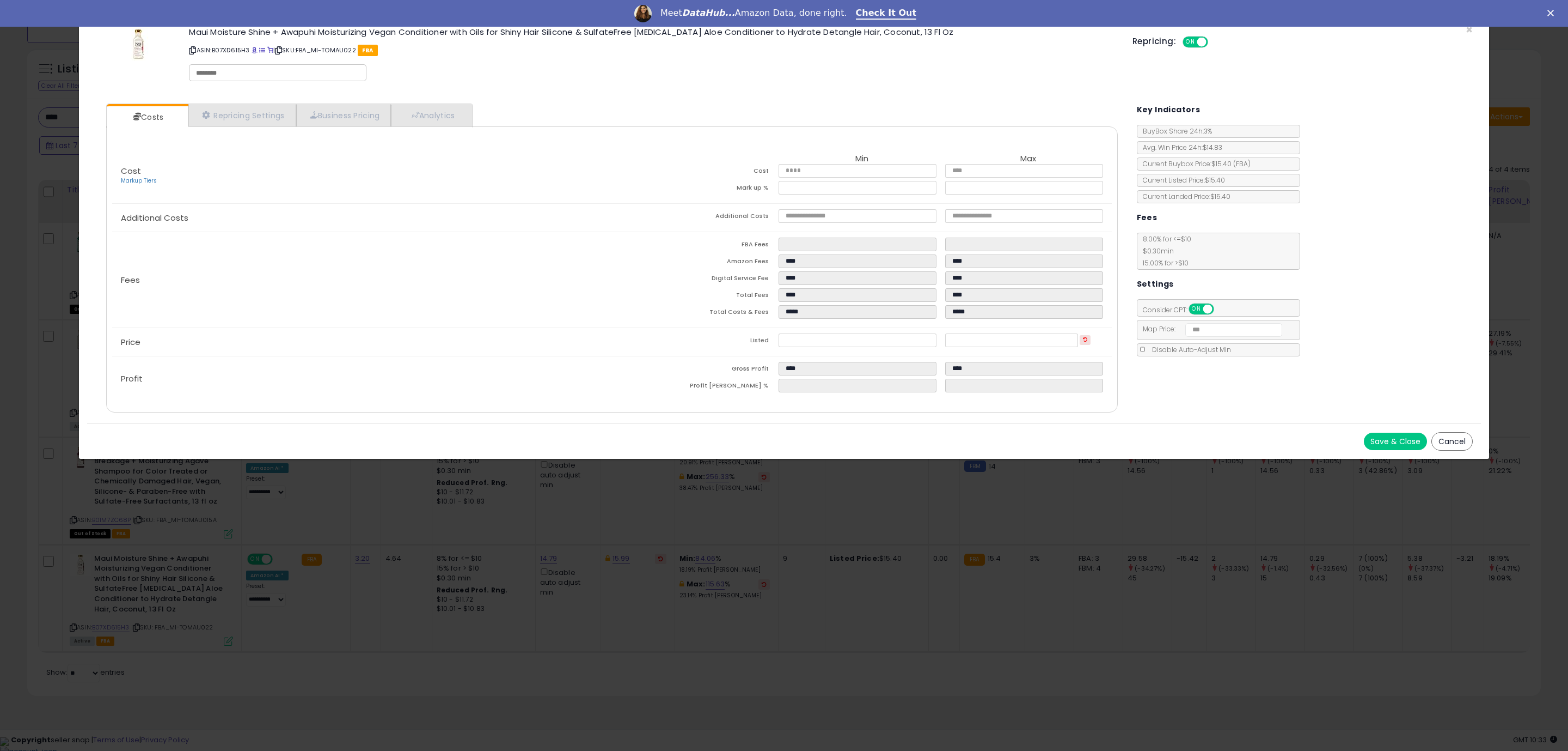
click at [956, 422] on div "Costs Repricing Settings Business Pricing Analytics Cost" at bounding box center [611, 259] width 1033 height 328
click at [1409, 441] on button "Save & Close" at bounding box center [1395, 441] width 63 height 18
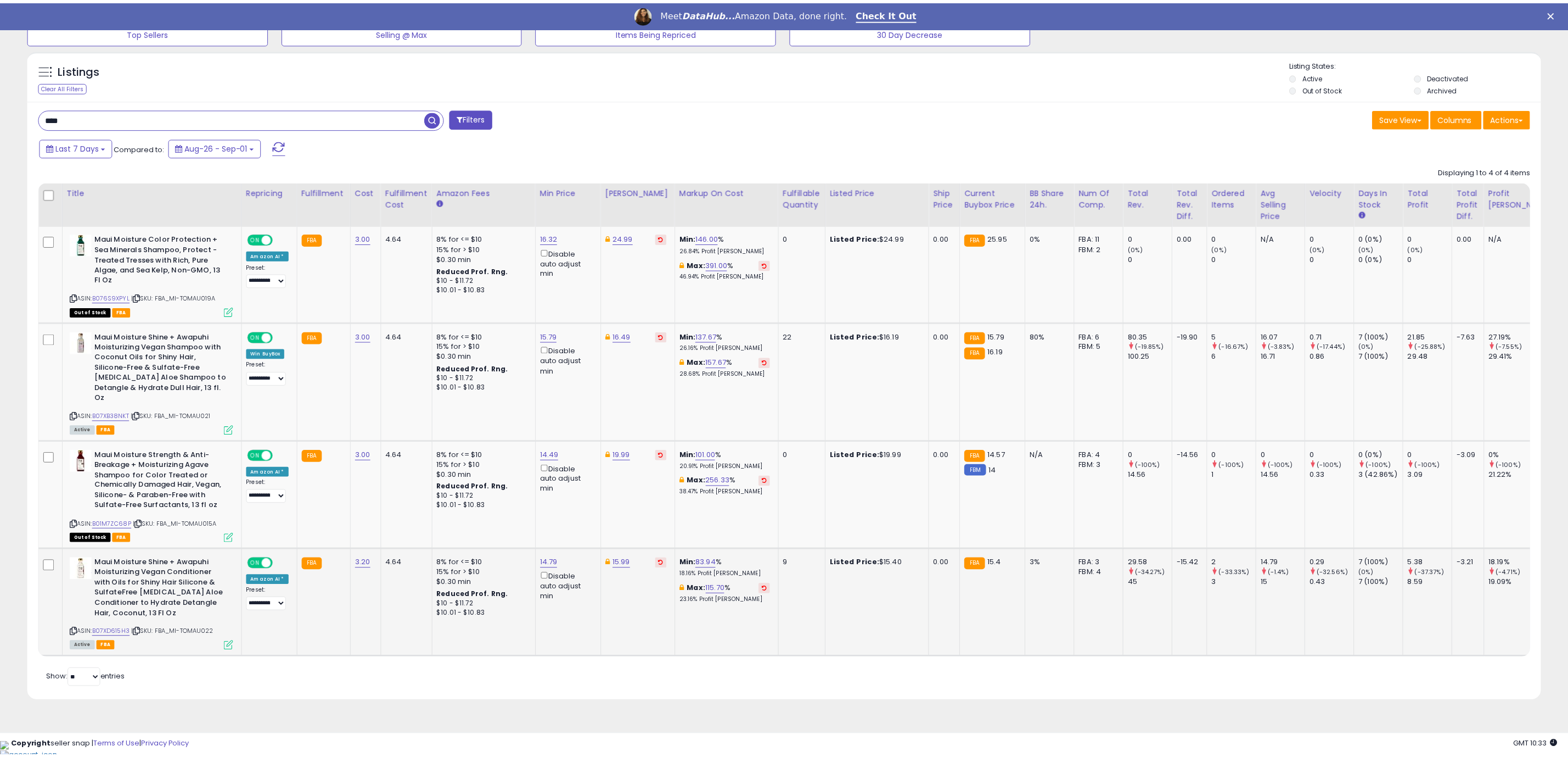
scroll to position [548852, 547937]
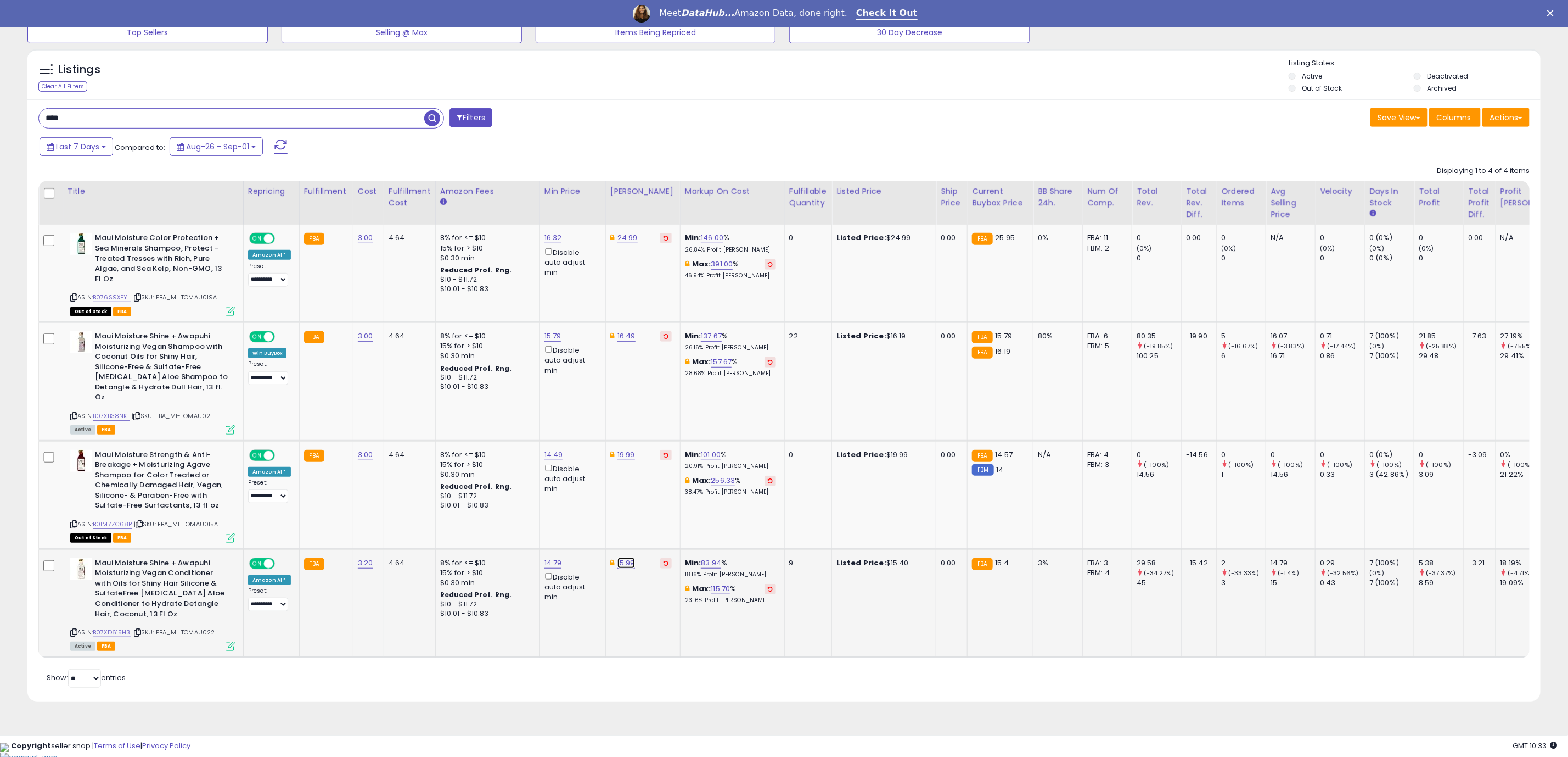
click at [618, 565] on link "15.99" at bounding box center [626, 563] width 18 height 11
click at [558, 530] on input "*****" at bounding box center [589, 523] width 97 height 19
type input "*****"
click button "submit" at bounding box center [651, 522] width 19 height 16
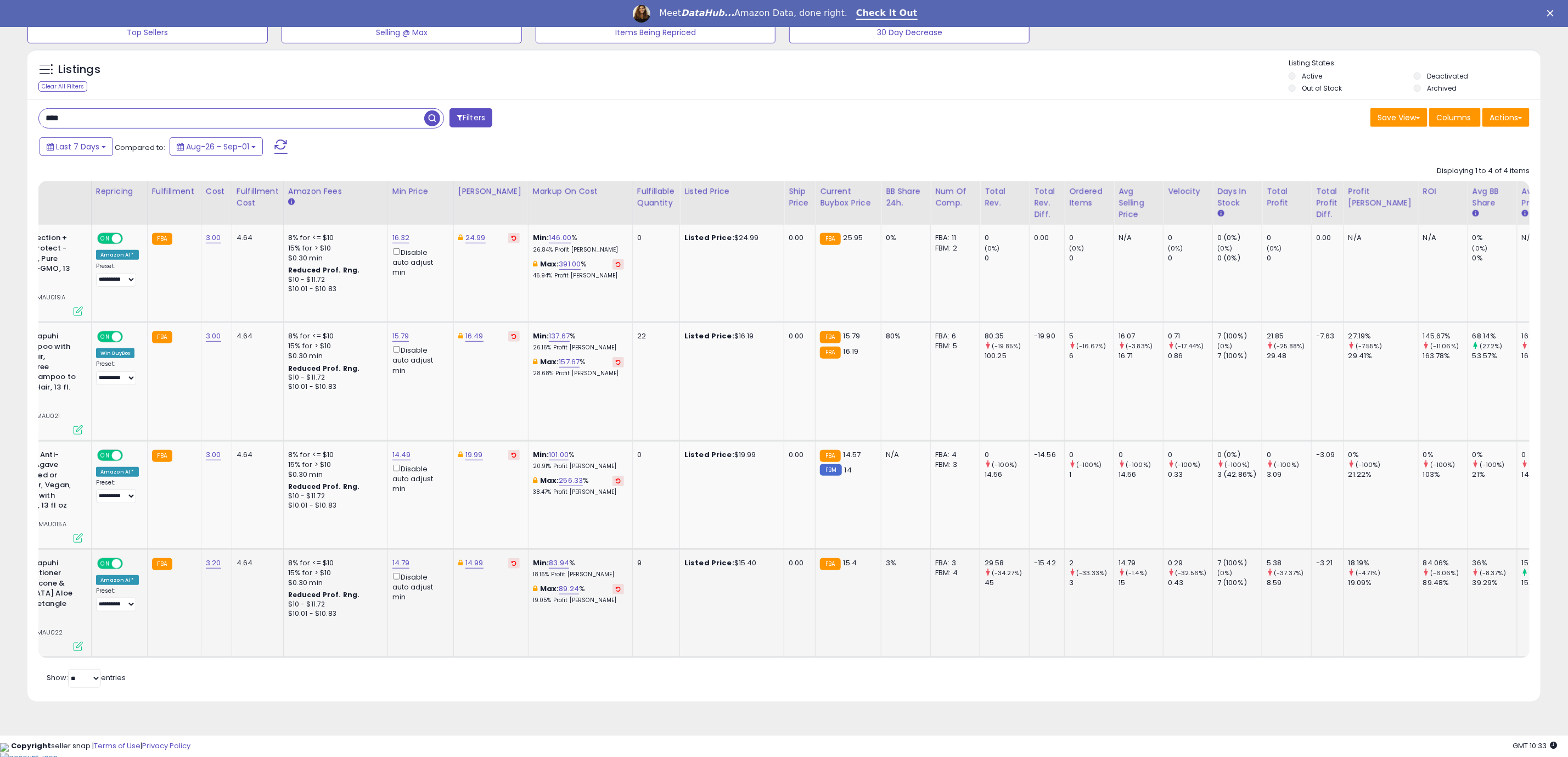
scroll to position [0, 0]
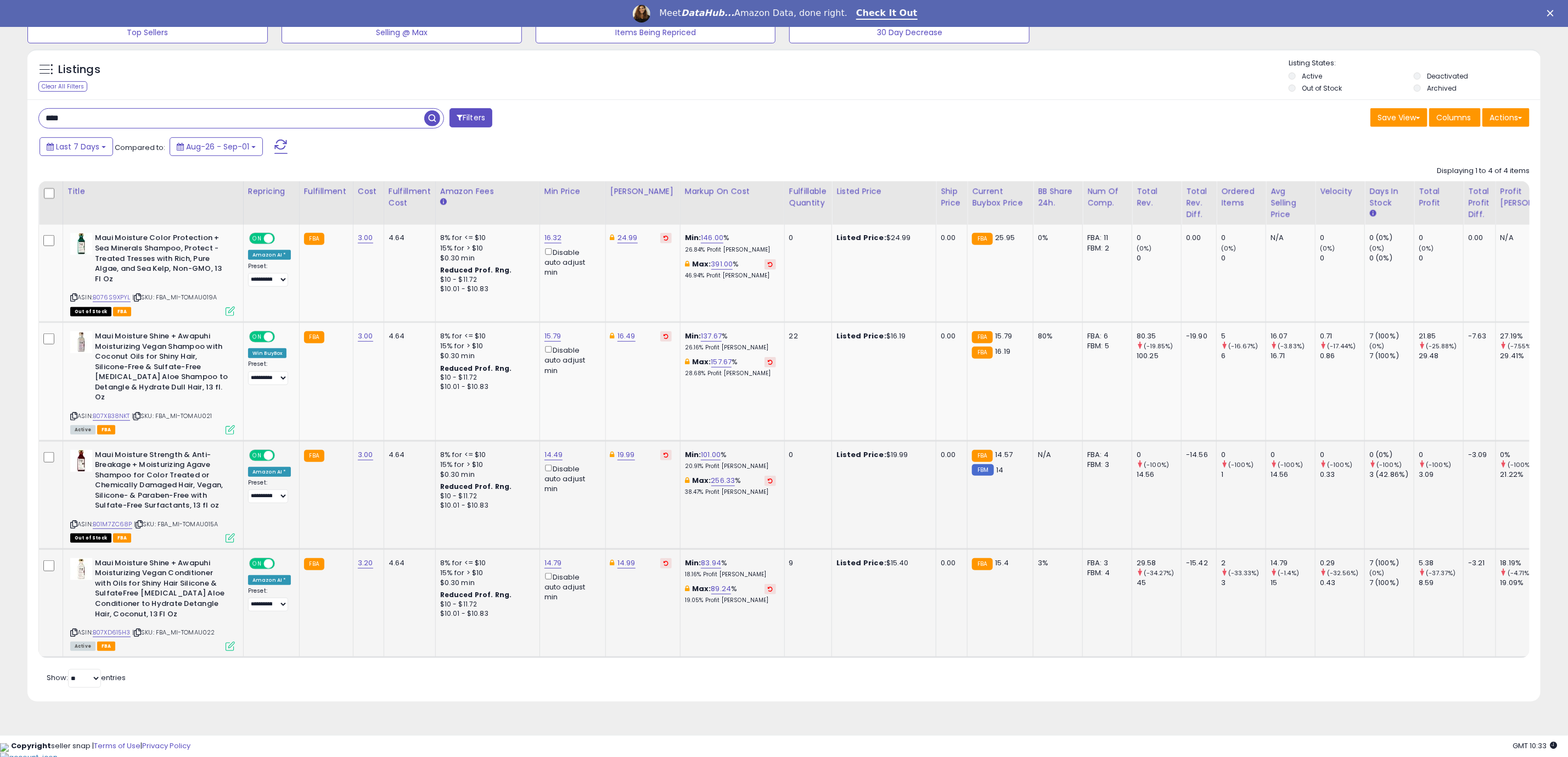
click at [103, 532] on div "ASIN: B01M7ZC68P | SKU: FBA_MI-TOMAU015A Out of Stock FBA" at bounding box center [152, 495] width 165 height 92
click at [104, 527] on link "B01M7ZC68P" at bounding box center [112, 523] width 39 height 9
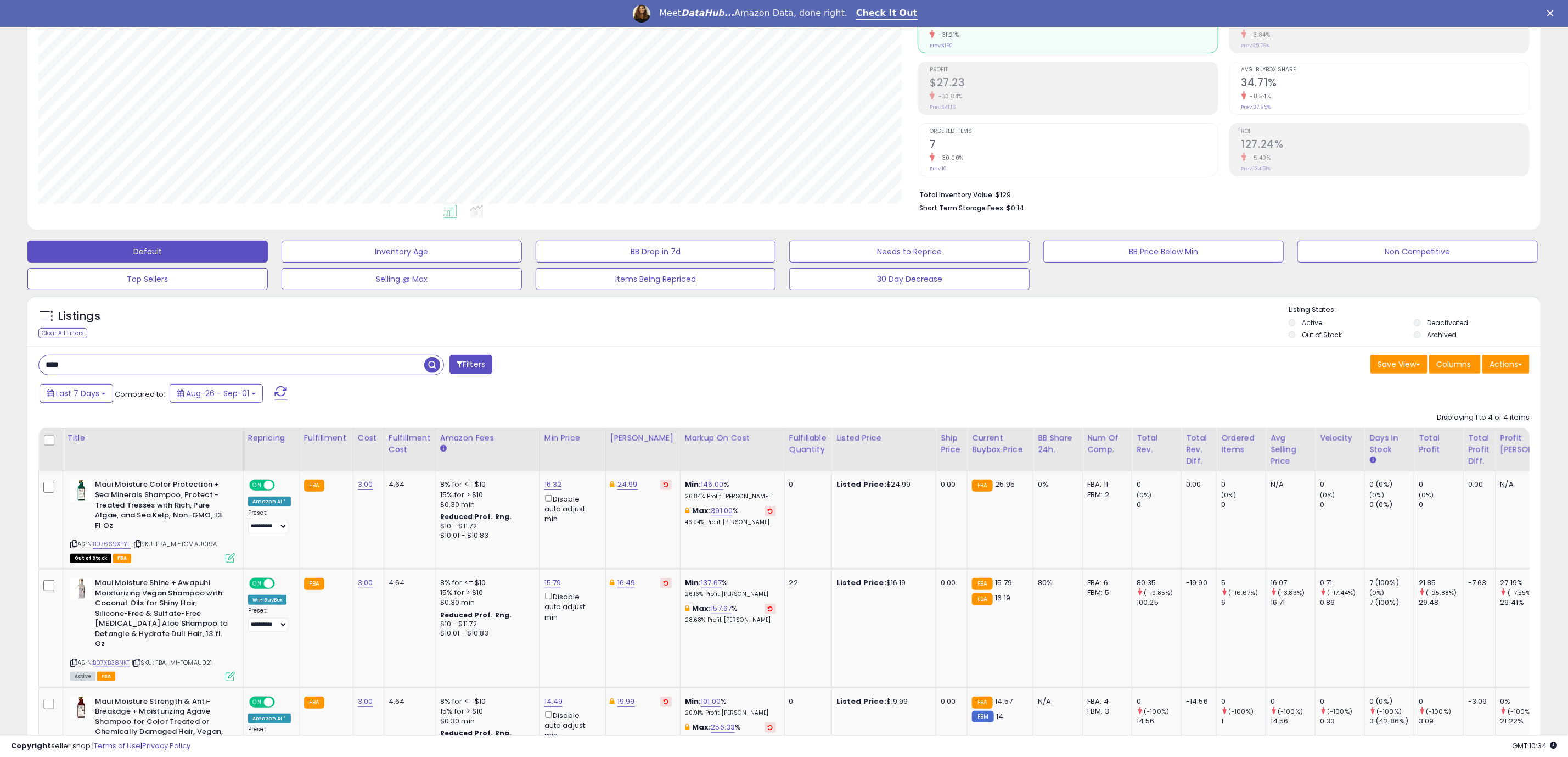
scroll to position [50, 0]
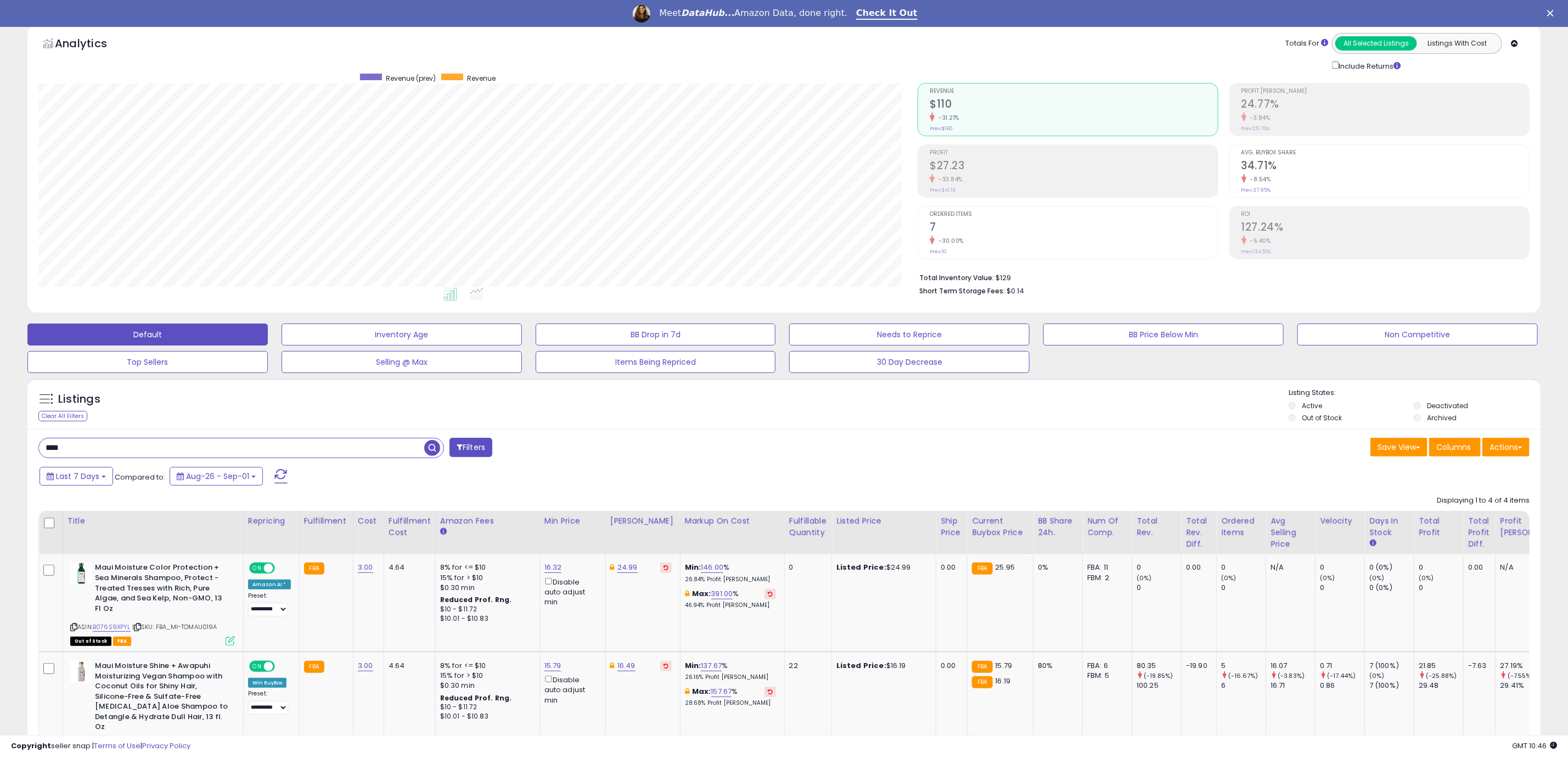
click at [181, 464] on div "**** Filters Save View Save As New View Update Current View" at bounding box center [784, 730] width 1513 height 602
click at [170, 452] on input "****" at bounding box center [232, 447] width 386 height 19
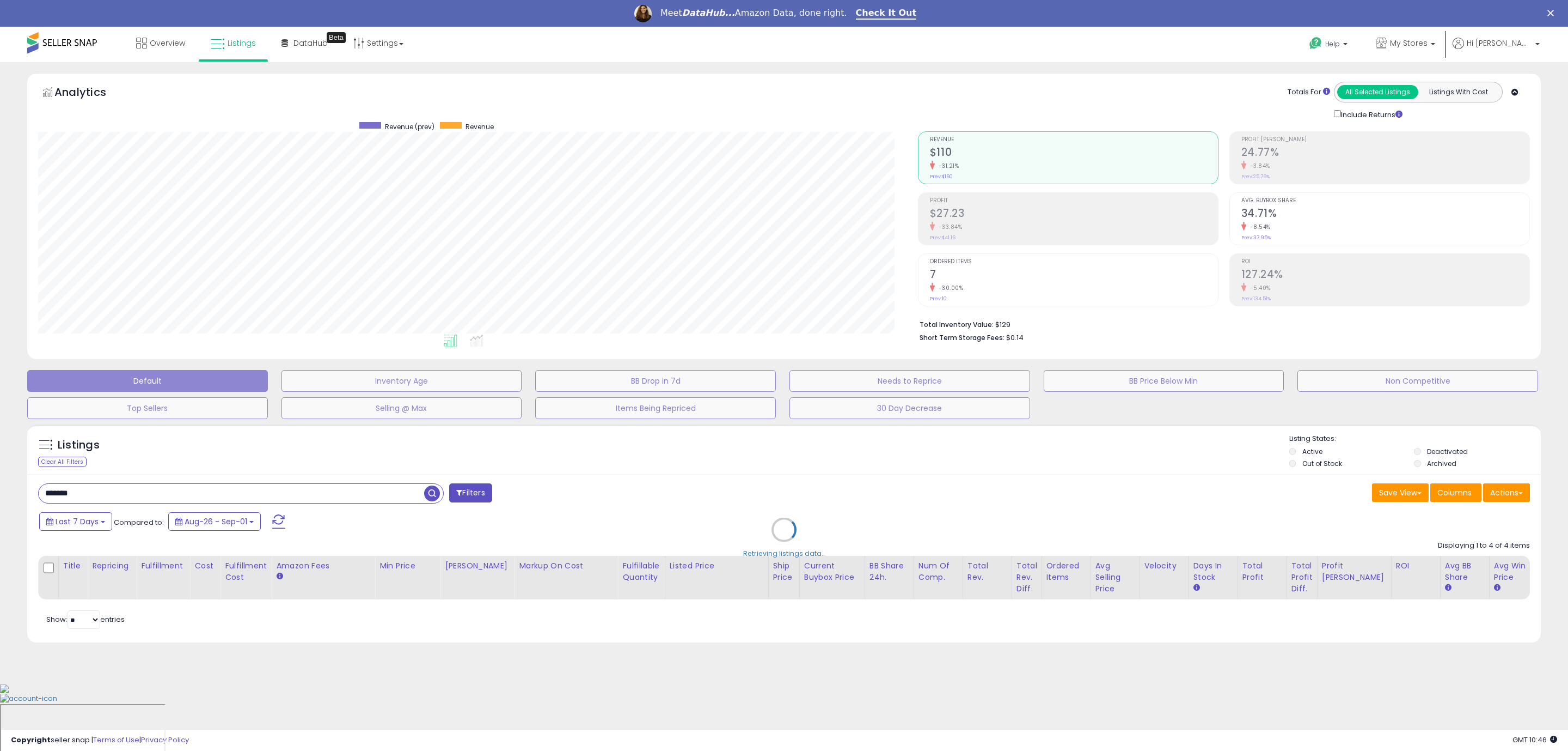
scroll to position [224, 880]
click at [74, 496] on input "*******" at bounding box center [232, 493] width 385 height 19
type input "********"
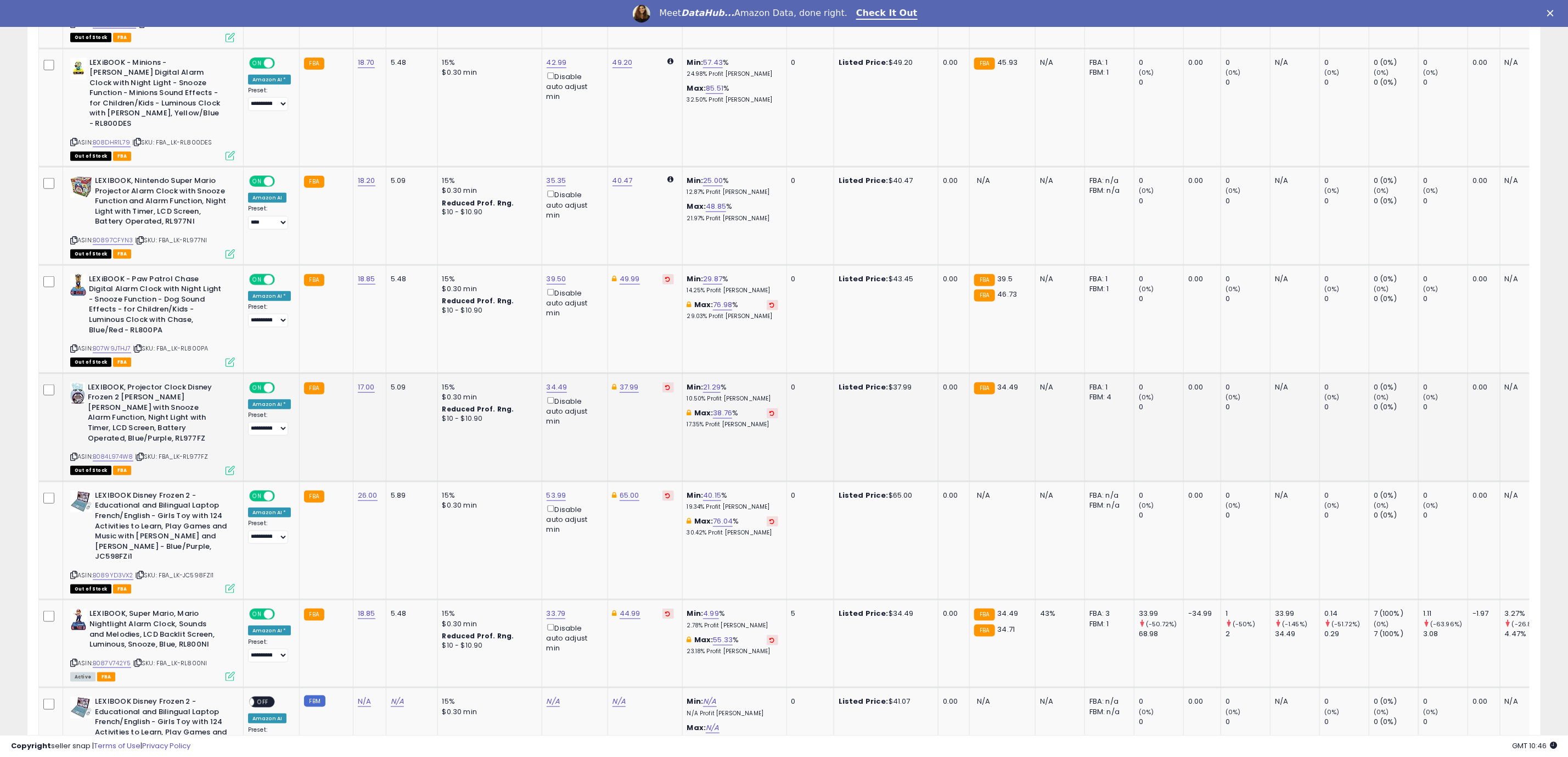
scroll to position [824, 0]
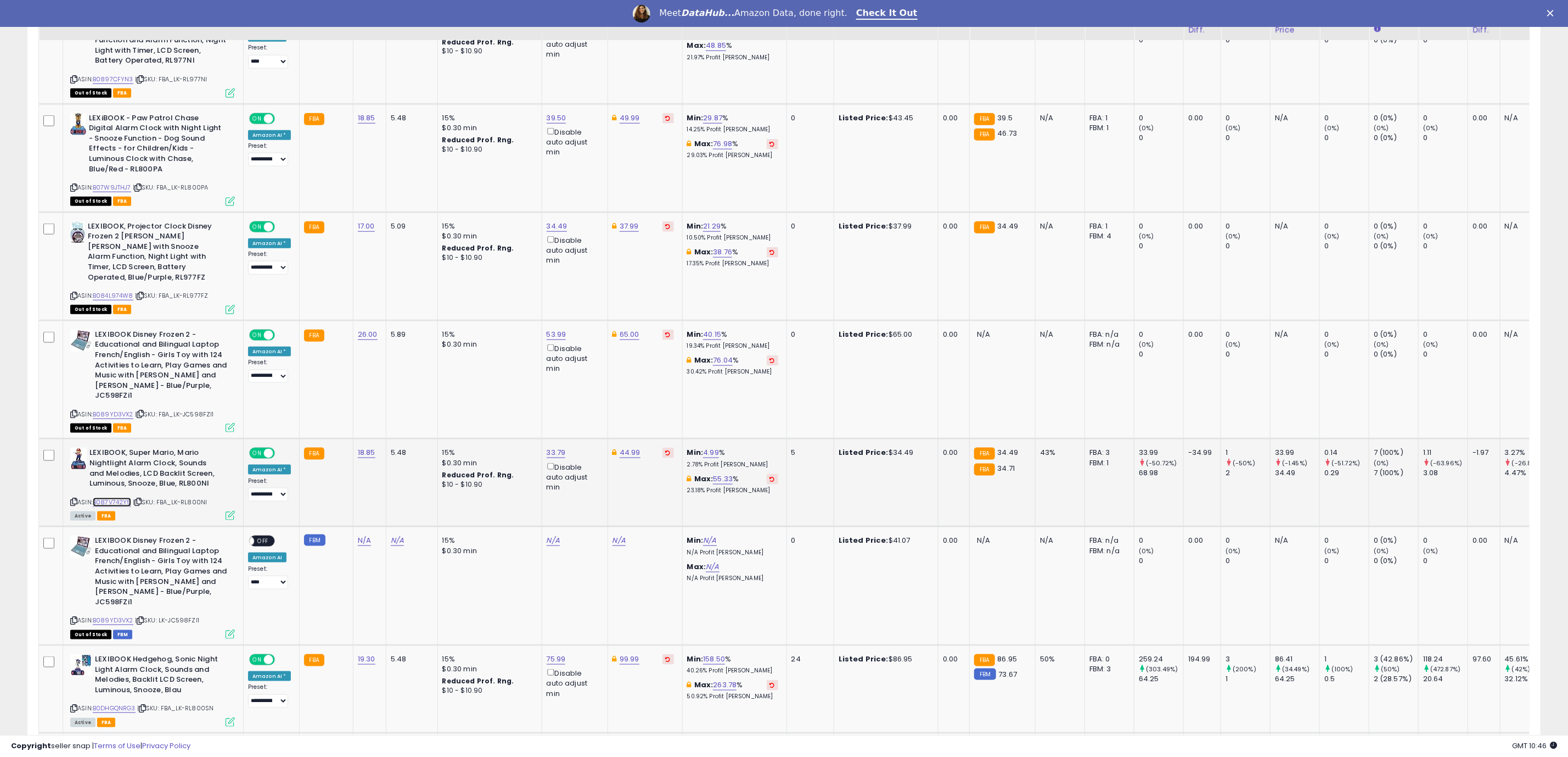
click at [115, 498] on link "B087V742Y5" at bounding box center [111, 502] width 38 height 9
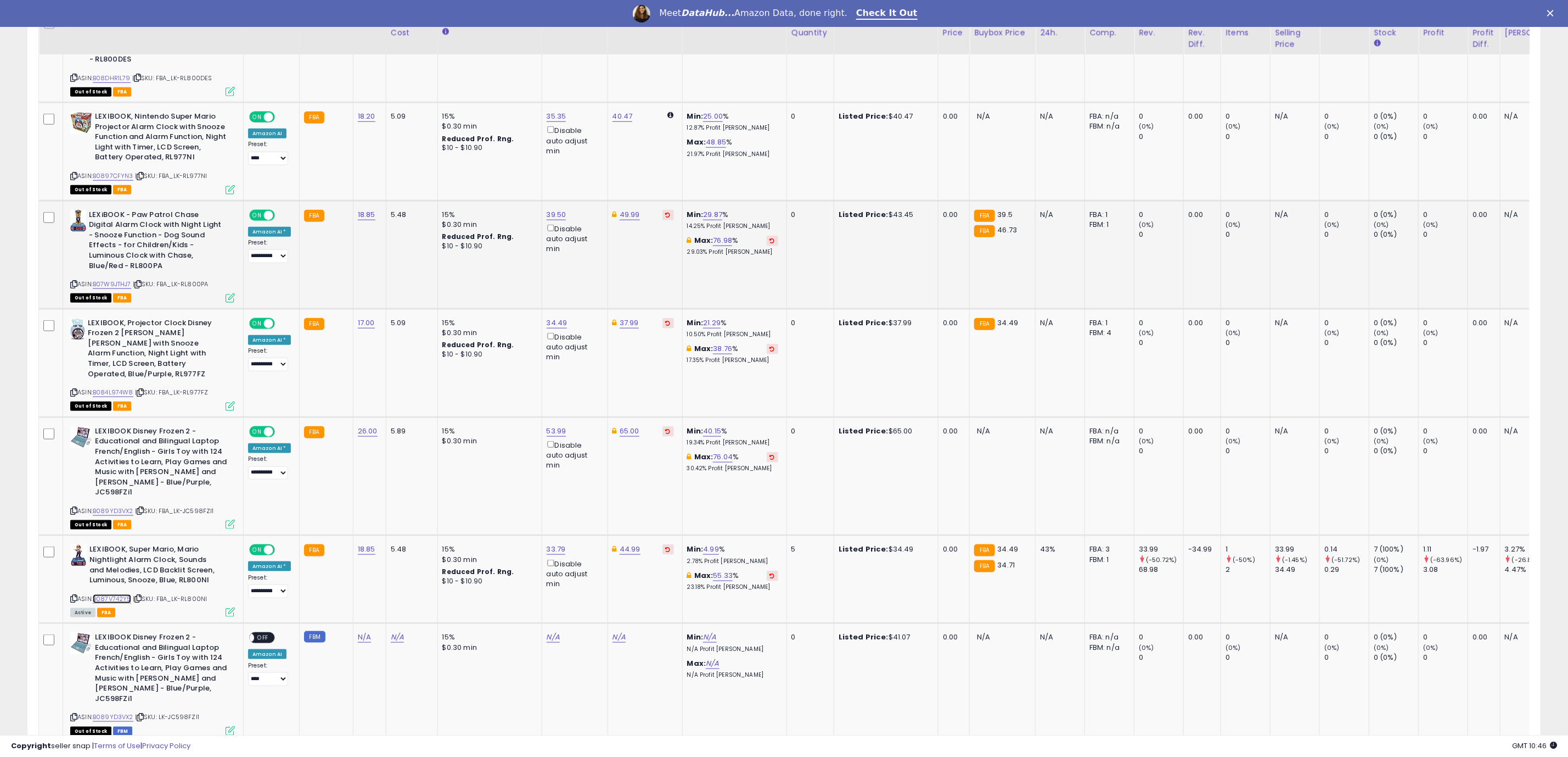
scroll to position [329, 0]
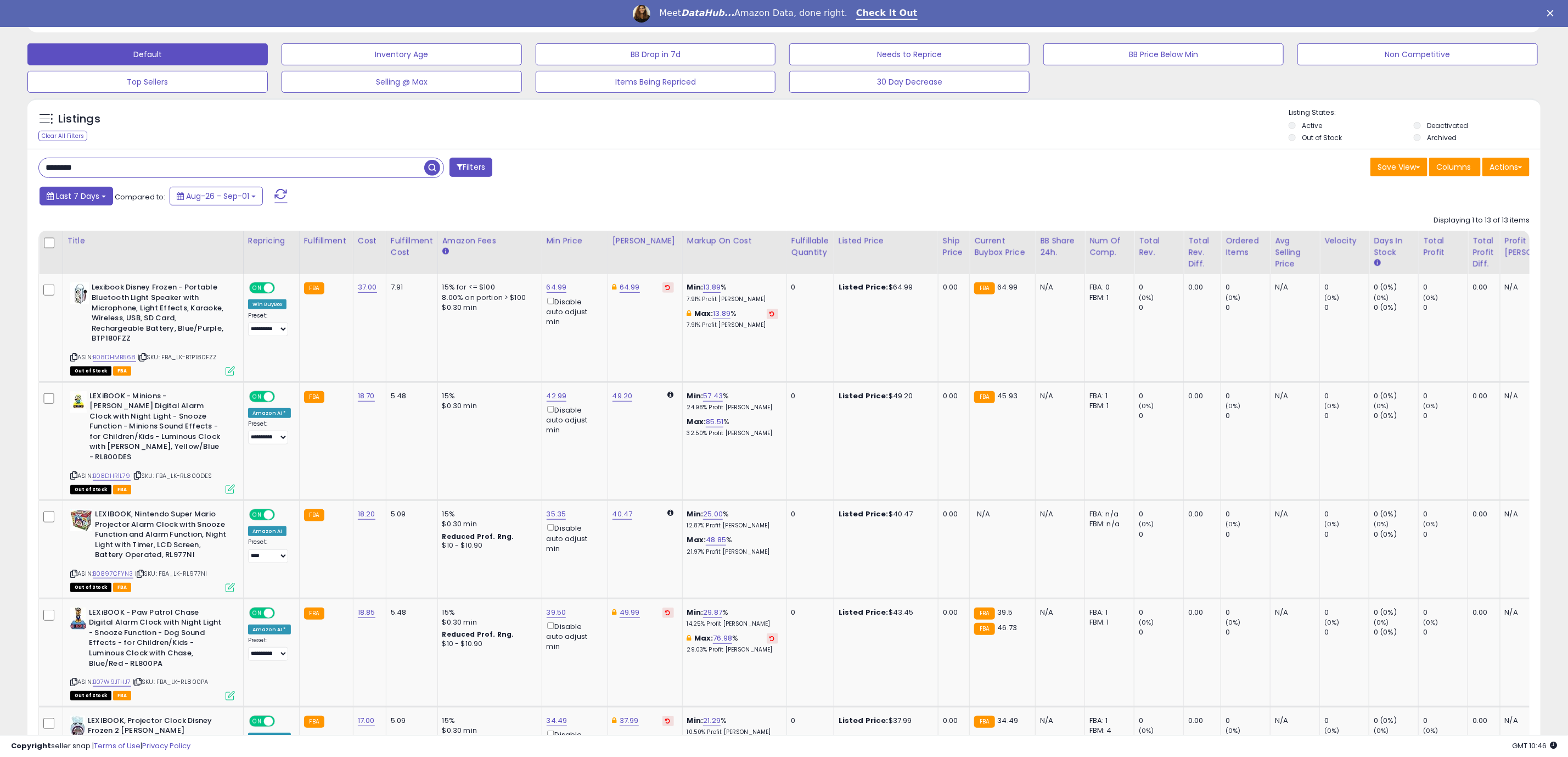
click at [85, 200] on span "Last 7 Days" at bounding box center [77, 196] width 44 height 11
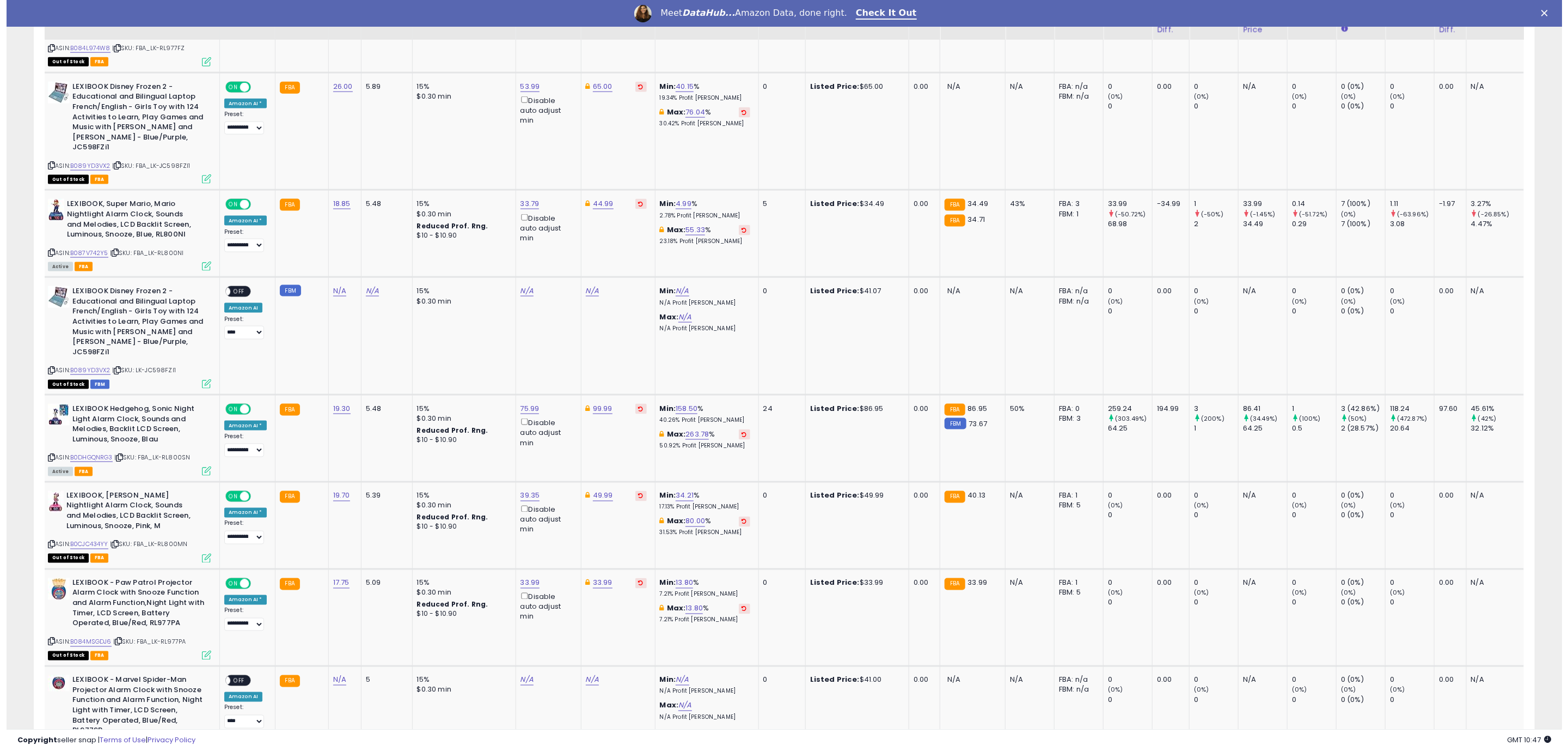
scroll to position [0, 0]
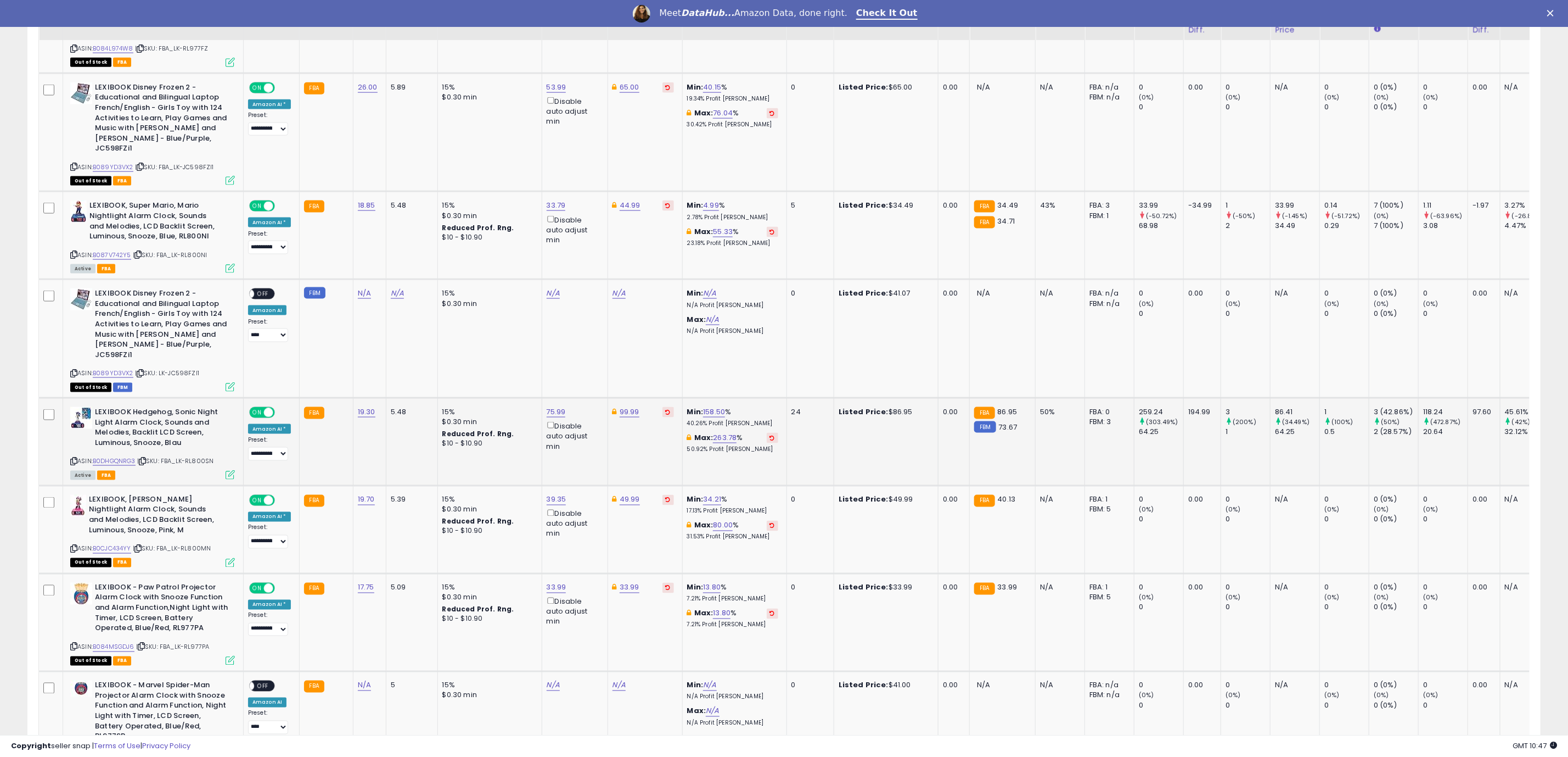
click at [226, 470] on icon at bounding box center [230, 474] width 9 height 9
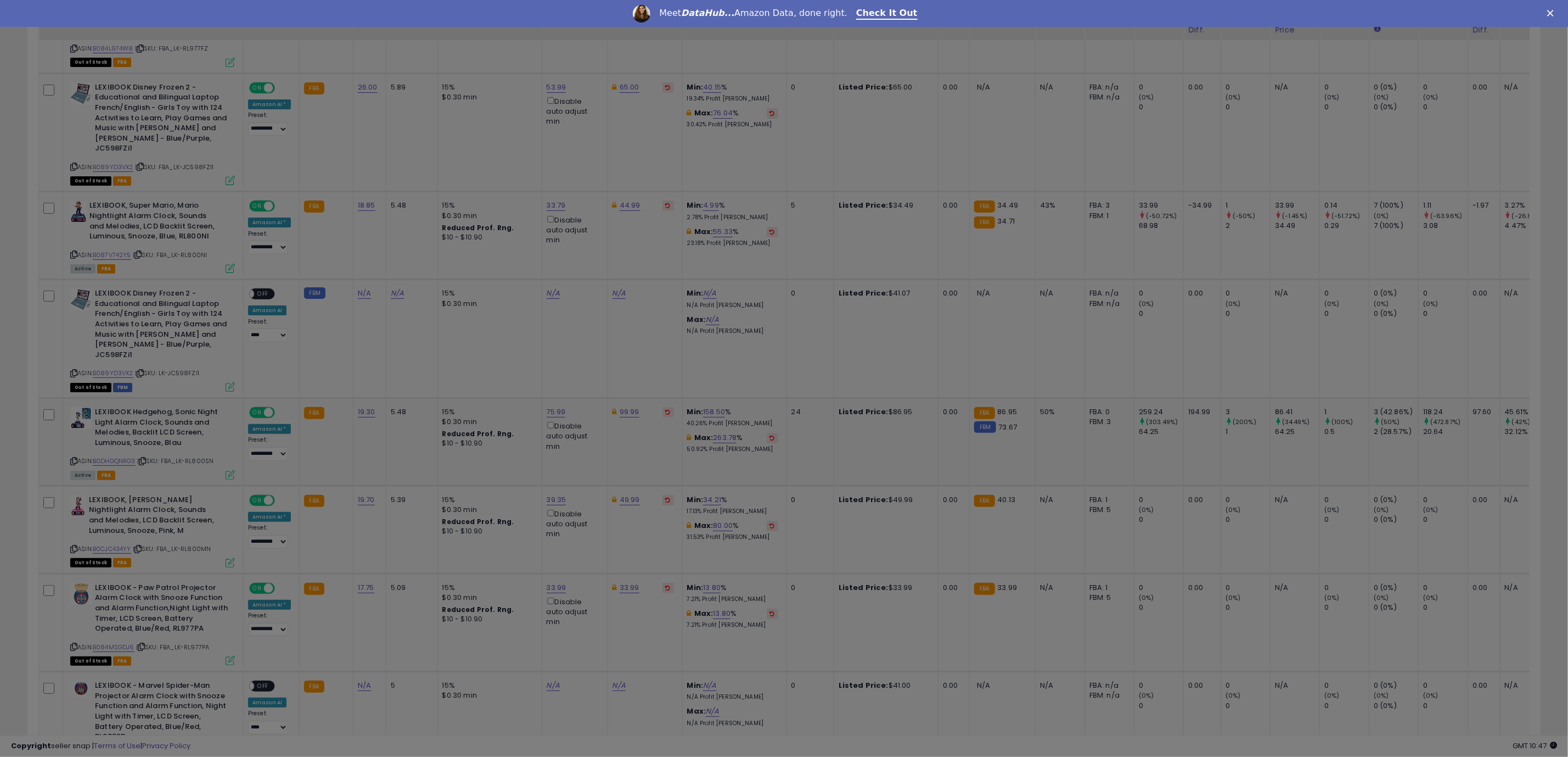
scroll to position [226, 887]
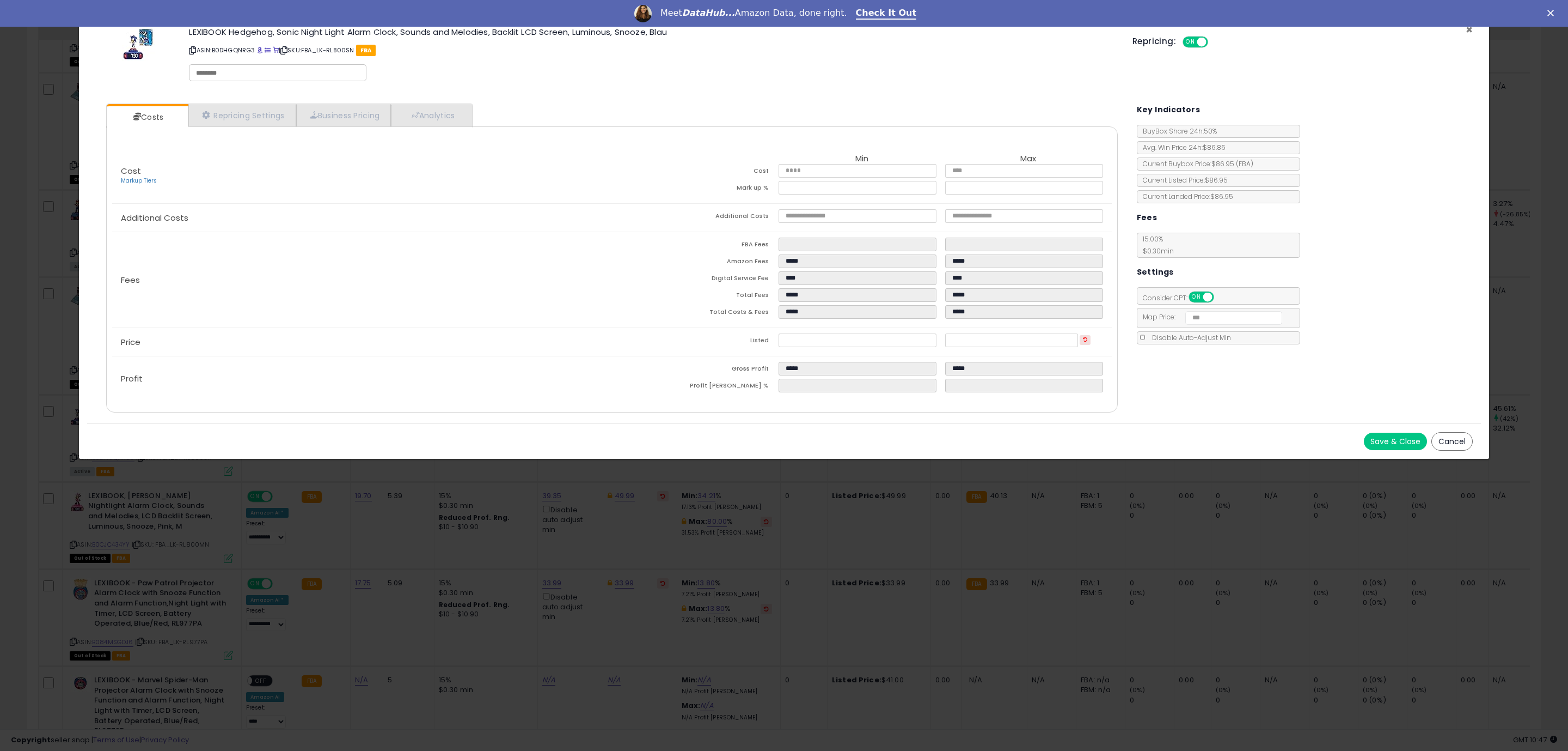
click at [1468, 31] on span "×" at bounding box center [1469, 30] width 7 height 16
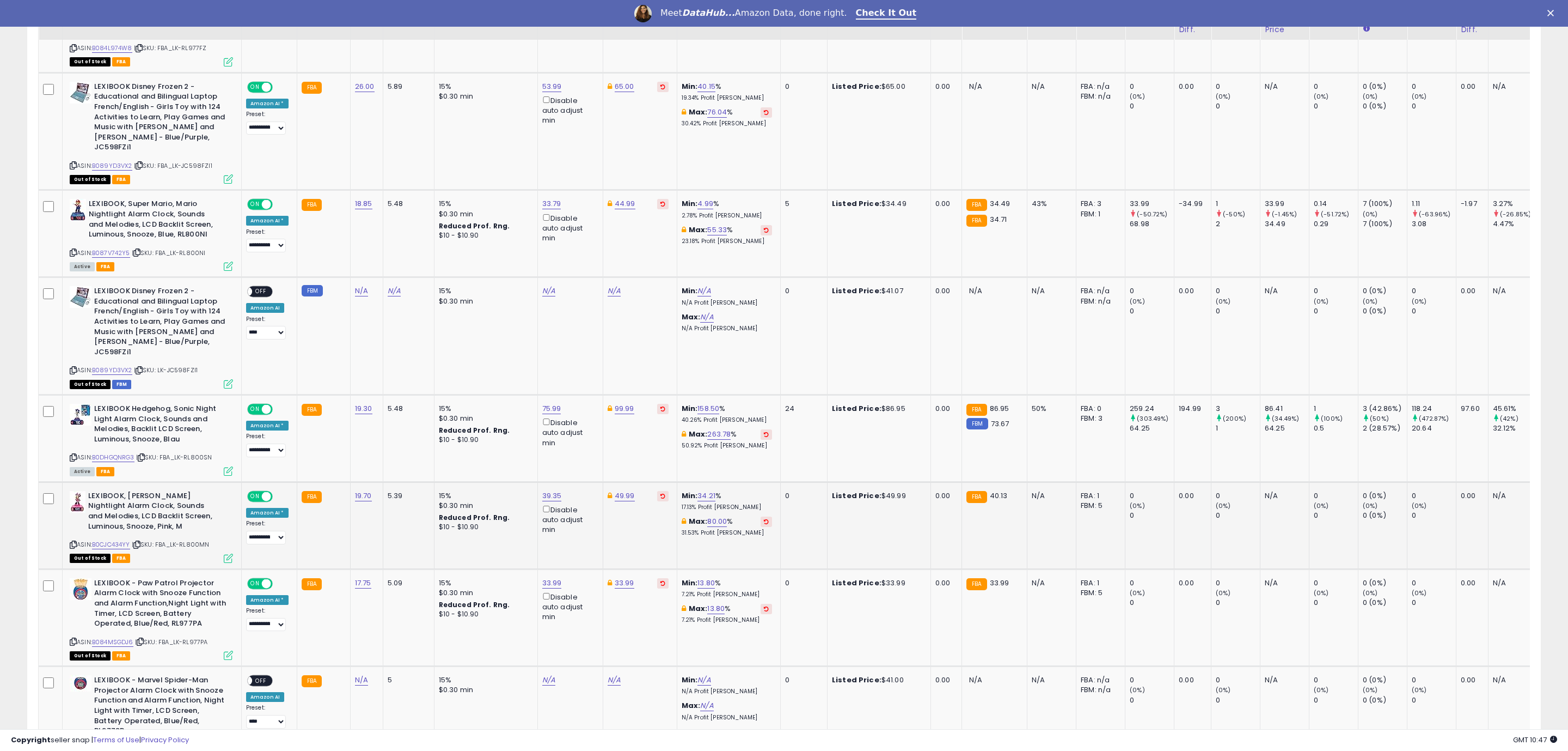
scroll to position [544502, 543492]
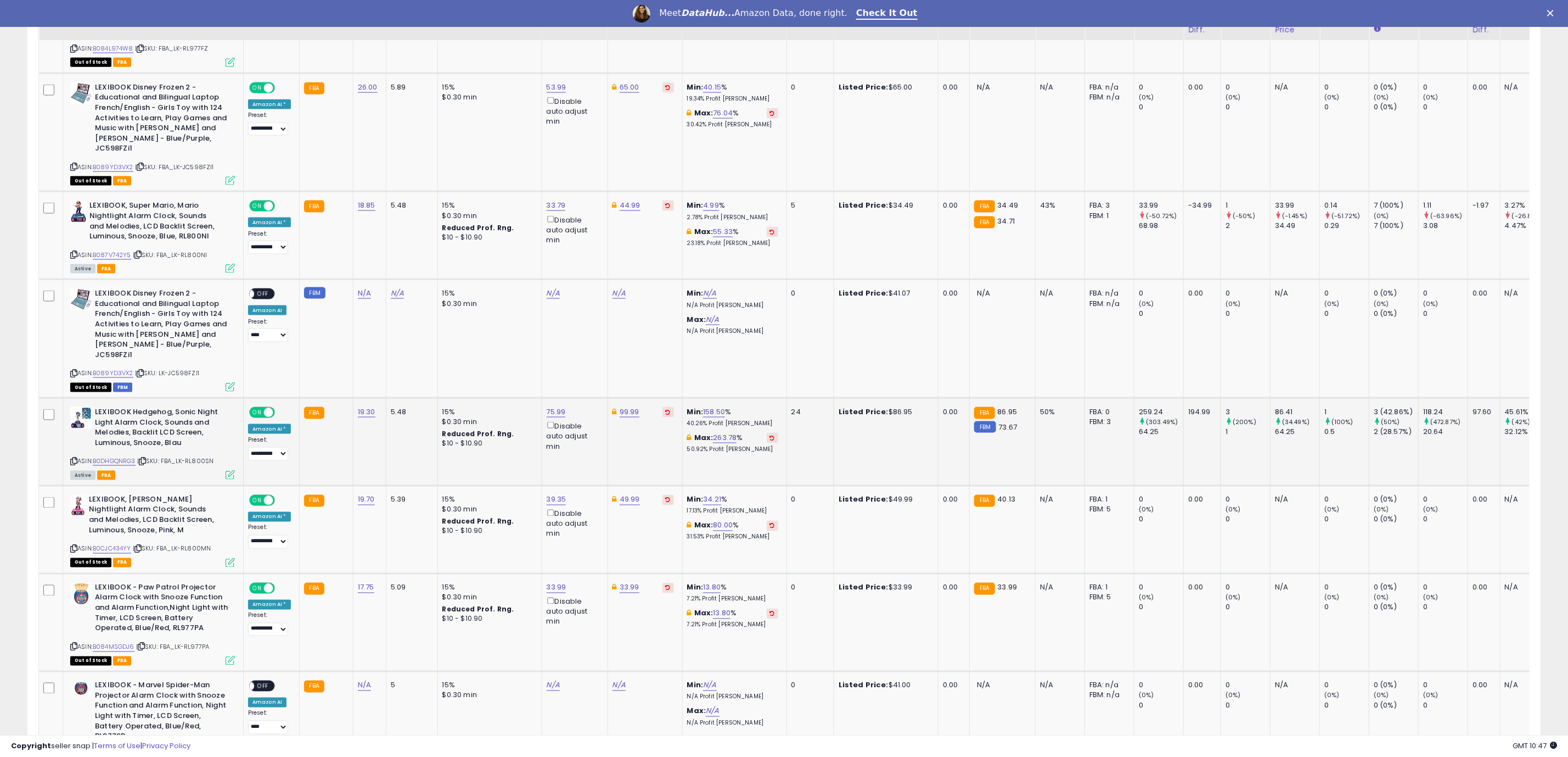
click at [235, 436] on td "LEXIBOOK Hedgehog, Sonic Night Light Alarm Clock, Sounds and Melodies, Backlit …" at bounding box center [152, 441] width 180 height 88
click at [229, 470] on icon at bounding box center [230, 474] width 9 height 9
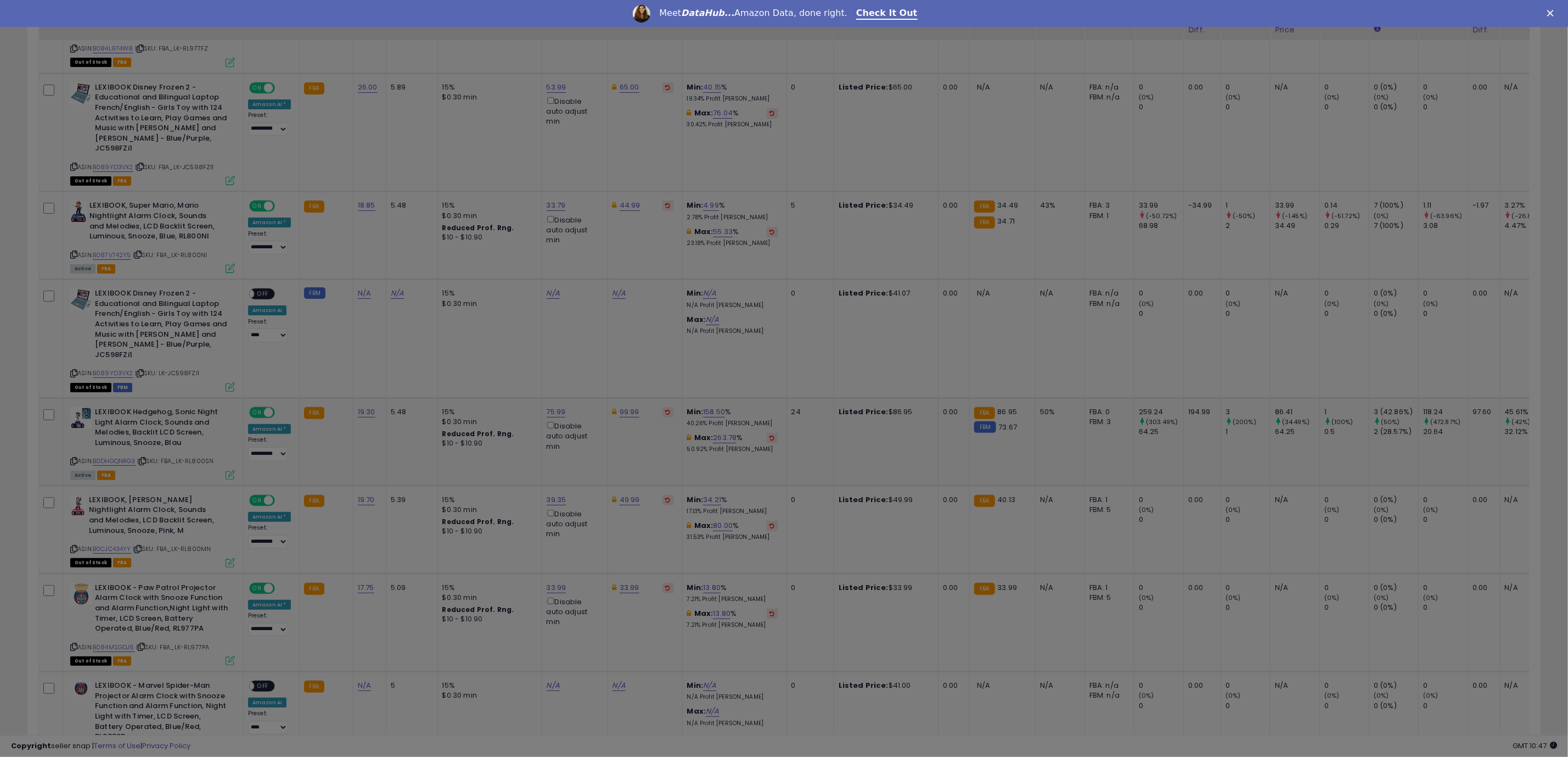
scroll to position [0, 0]
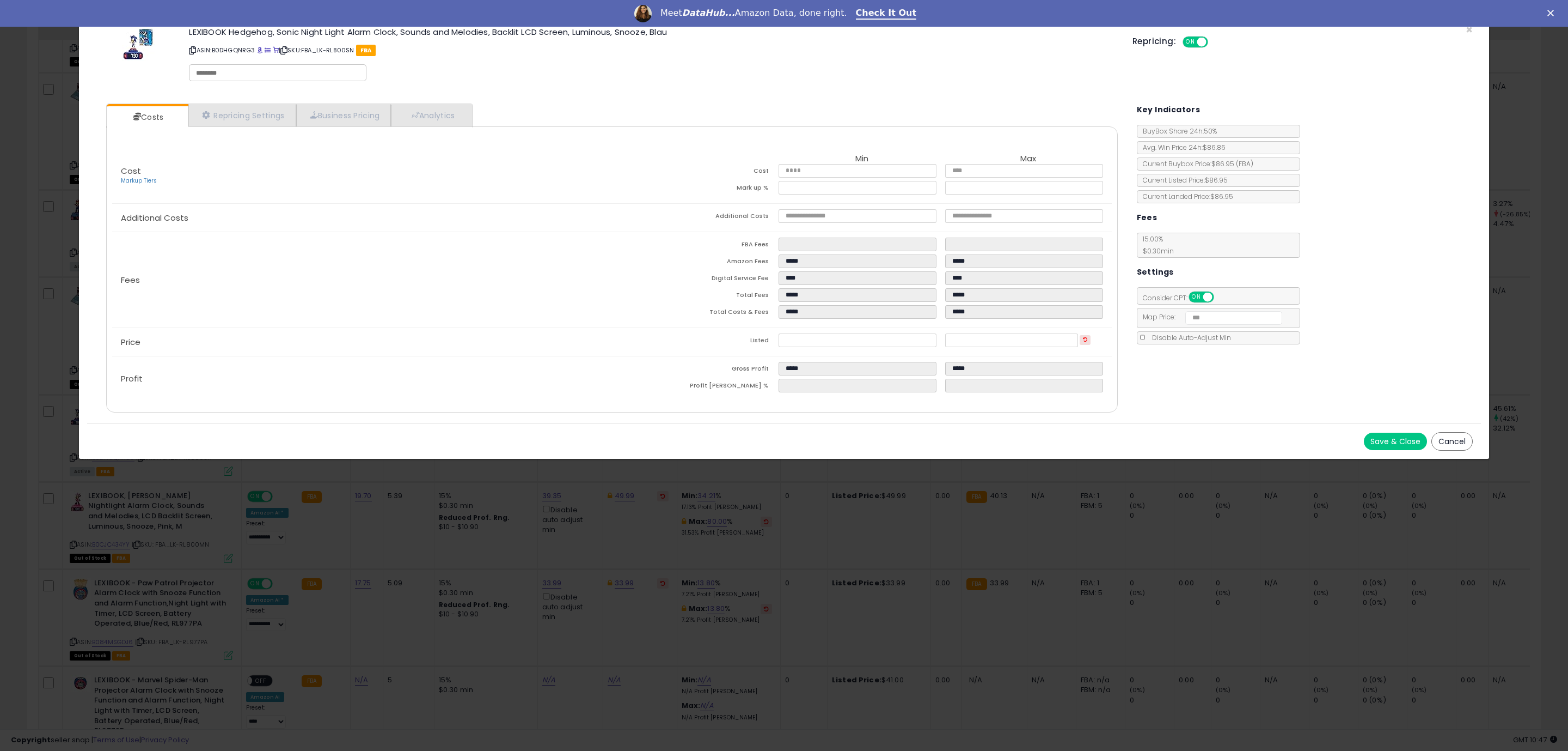
click at [869, 429] on div "Save & Close Cancel" at bounding box center [784, 441] width 1393 height 36
click at [1081, 423] on div "Costs Repricing Settings Business Pricing Analytics Cost" at bounding box center [611, 259] width 1033 height 328
click at [1000, 425] on div "Save & Close Cancel" at bounding box center [784, 441] width 1393 height 36
click at [1387, 436] on button "Save & Close" at bounding box center [1395, 441] width 63 height 18
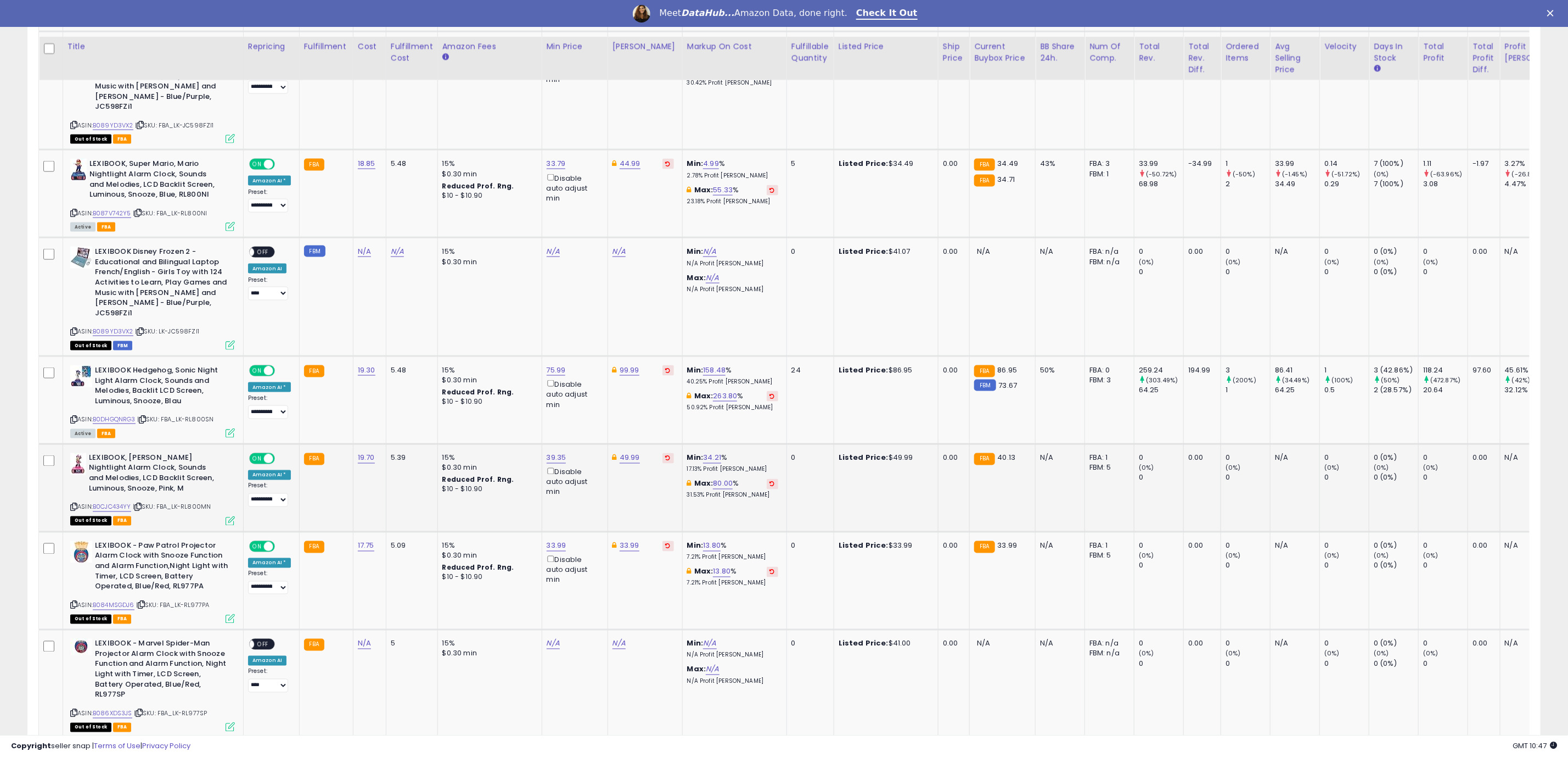
scroll to position [1153, 0]
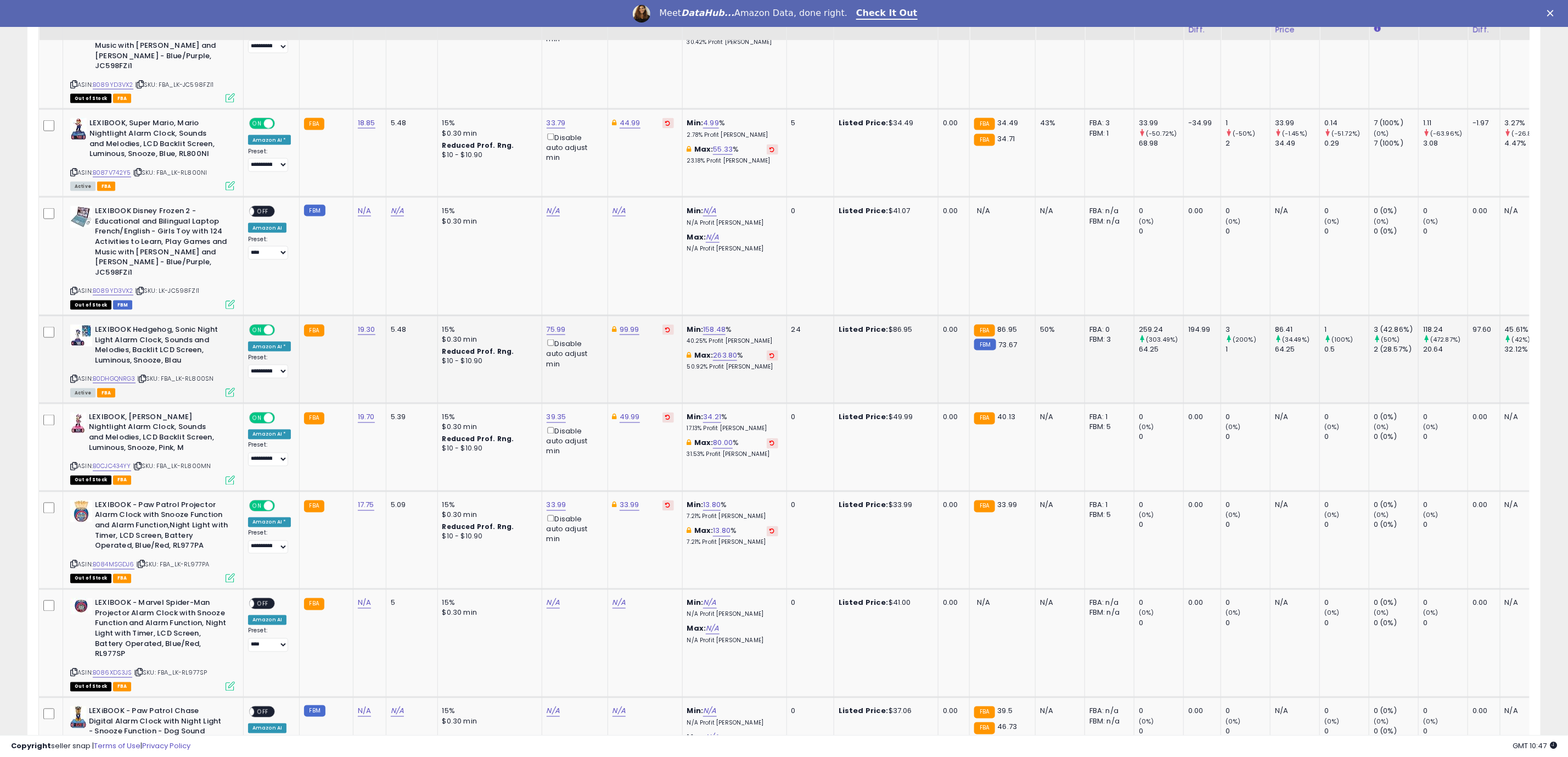
click at [108, 335] on div "ASIN: B0DHGQNRG3 | SKU: FBA_LK-RL800SN Active FBA" at bounding box center [152, 359] width 165 height 71
click at [112, 374] on link "B0DHGQNRG3" at bounding box center [114, 378] width 43 height 9
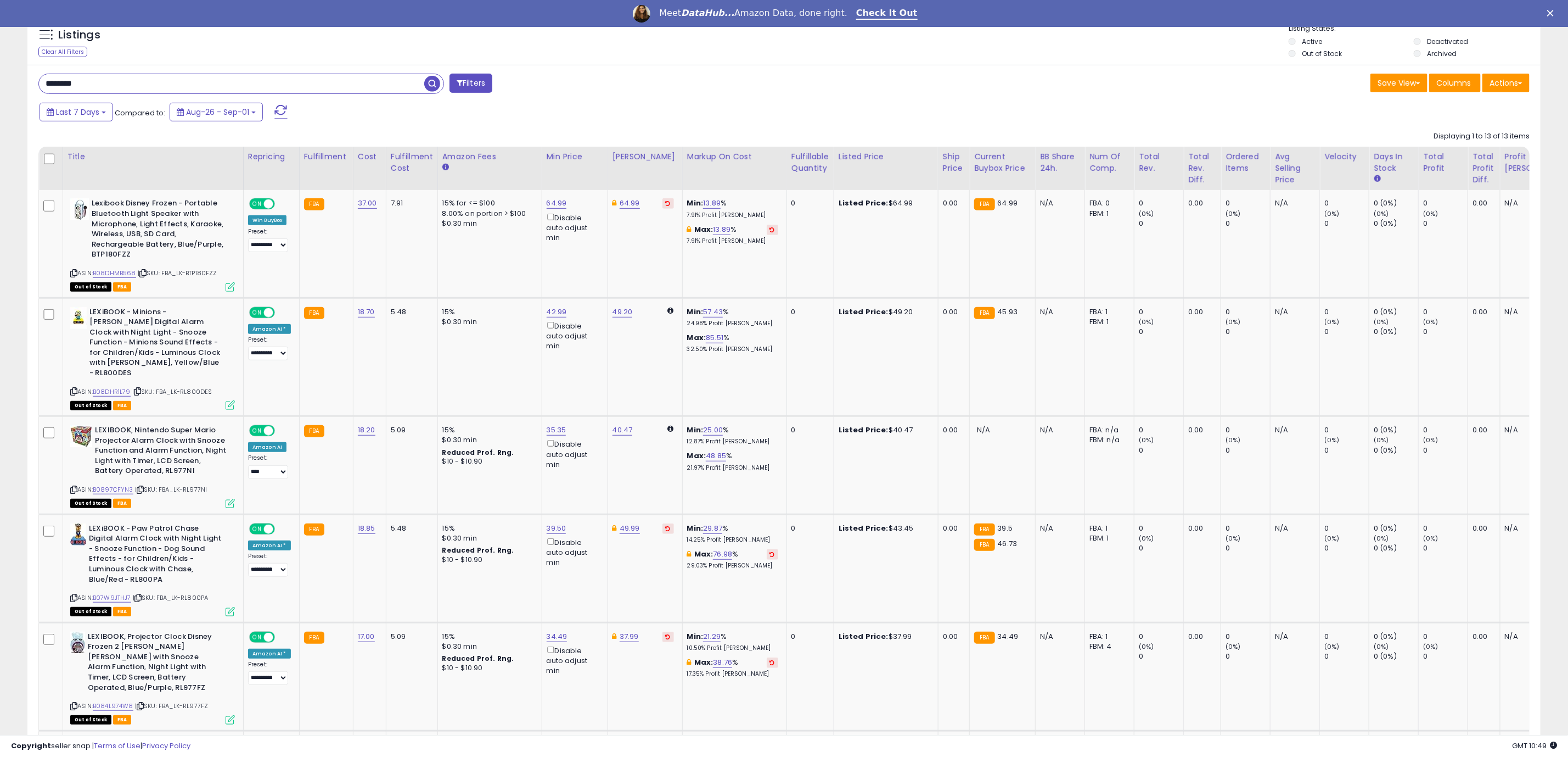
scroll to position [247, 0]
